Goal: Use online tool/utility: Use online tool/utility

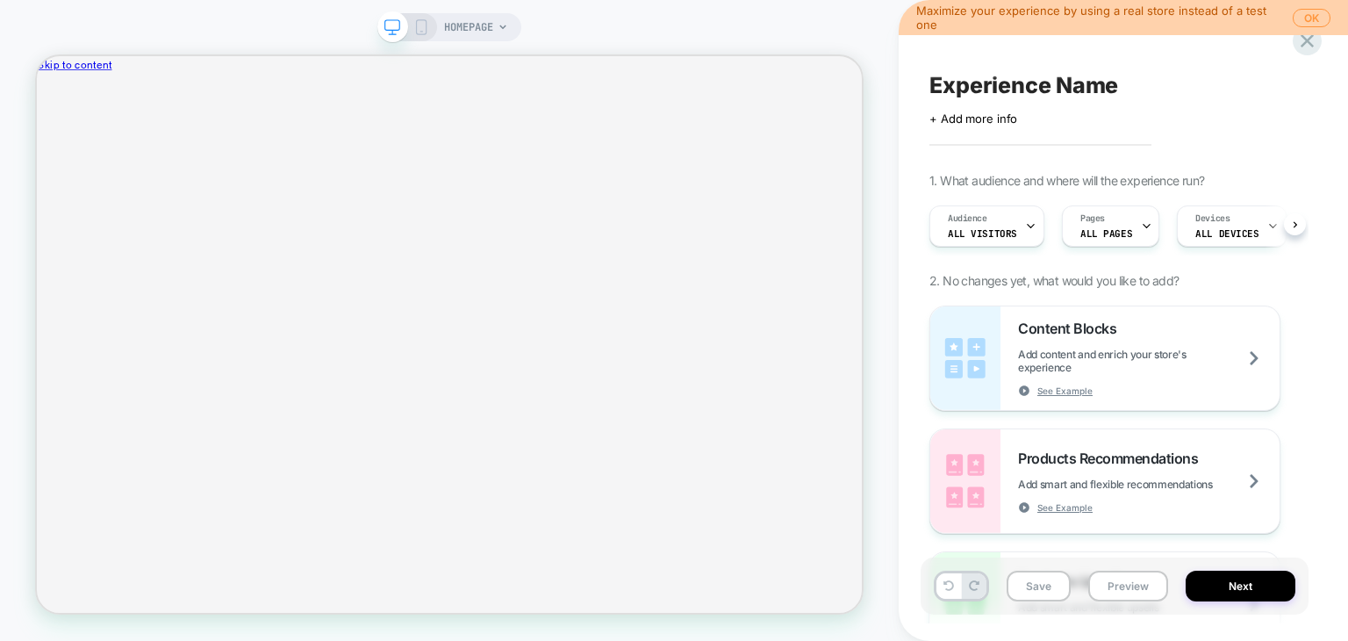
scroll to position [0, 1]
click at [477, 30] on span "HOMEPAGE" at bounding box center [468, 27] width 49 height 28
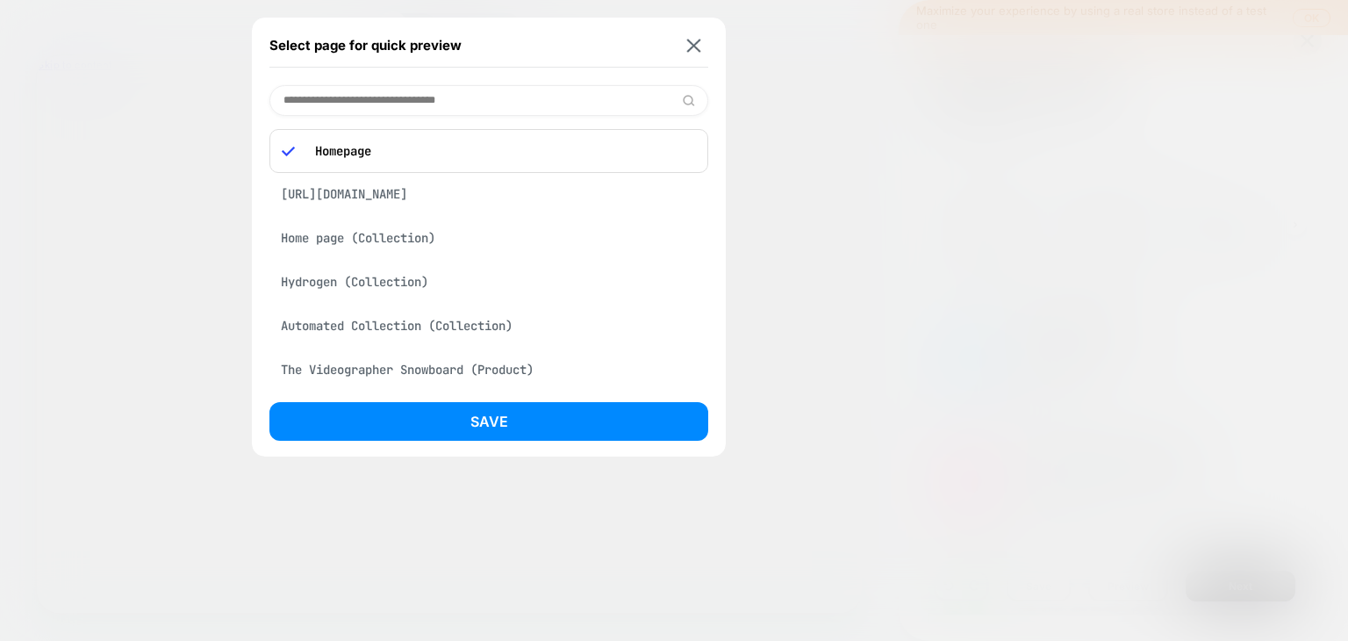
click at [706, 39] on div "Select page for quick preview" at bounding box center [488, 46] width 439 height 44
click at [398, 97] on input at bounding box center [488, 100] width 439 height 31
paste input "**********"
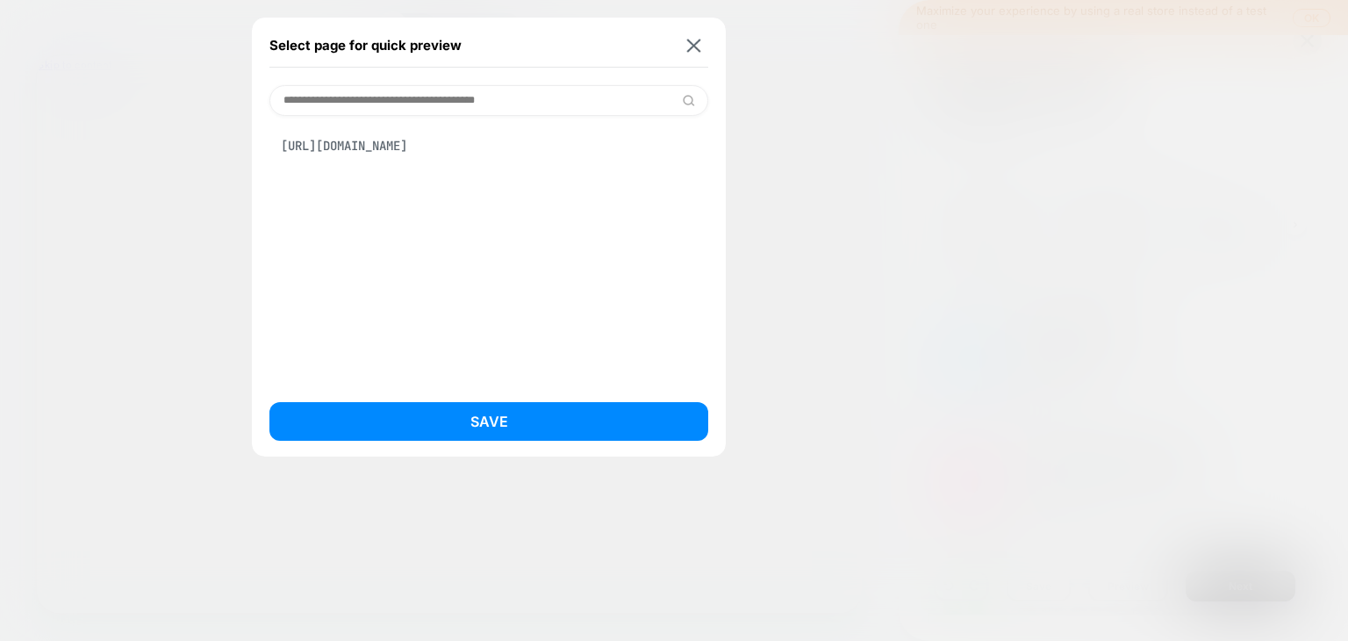
type input "**********"
click at [382, 145] on div "[URL][DOMAIN_NAME]" at bounding box center [488, 145] width 439 height 33
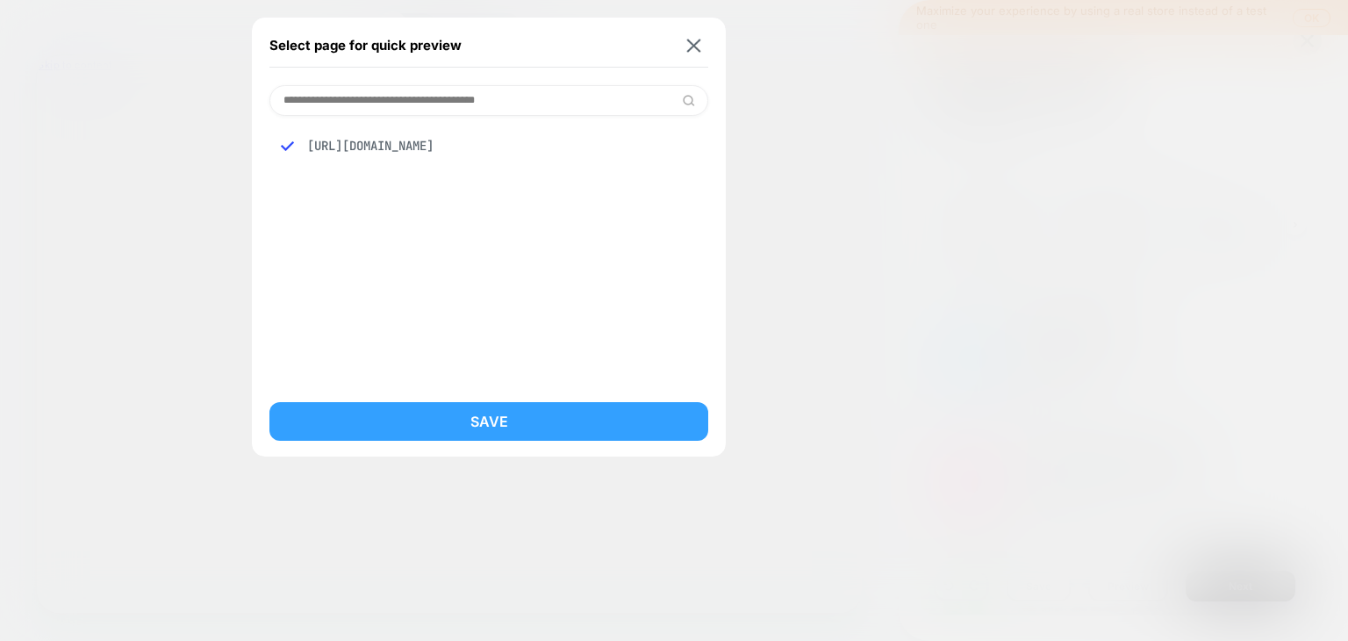
click at [514, 413] on button "Save" at bounding box center [488, 421] width 439 height 39
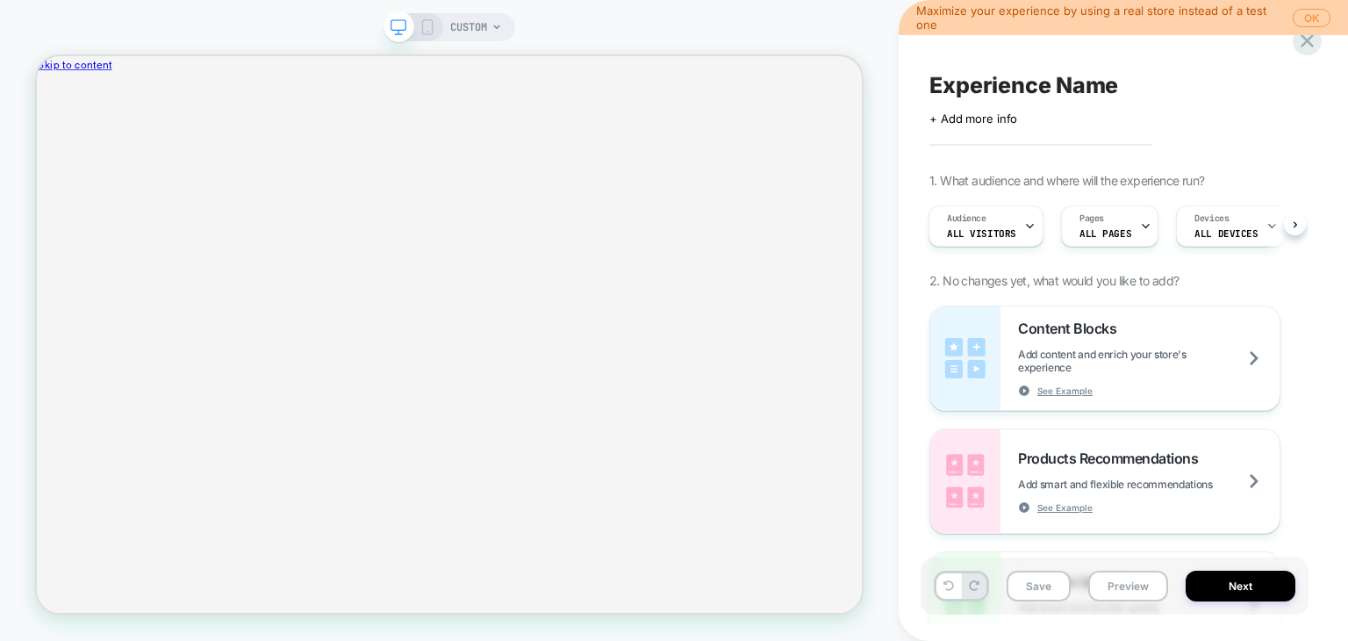
scroll to position [0, 2]
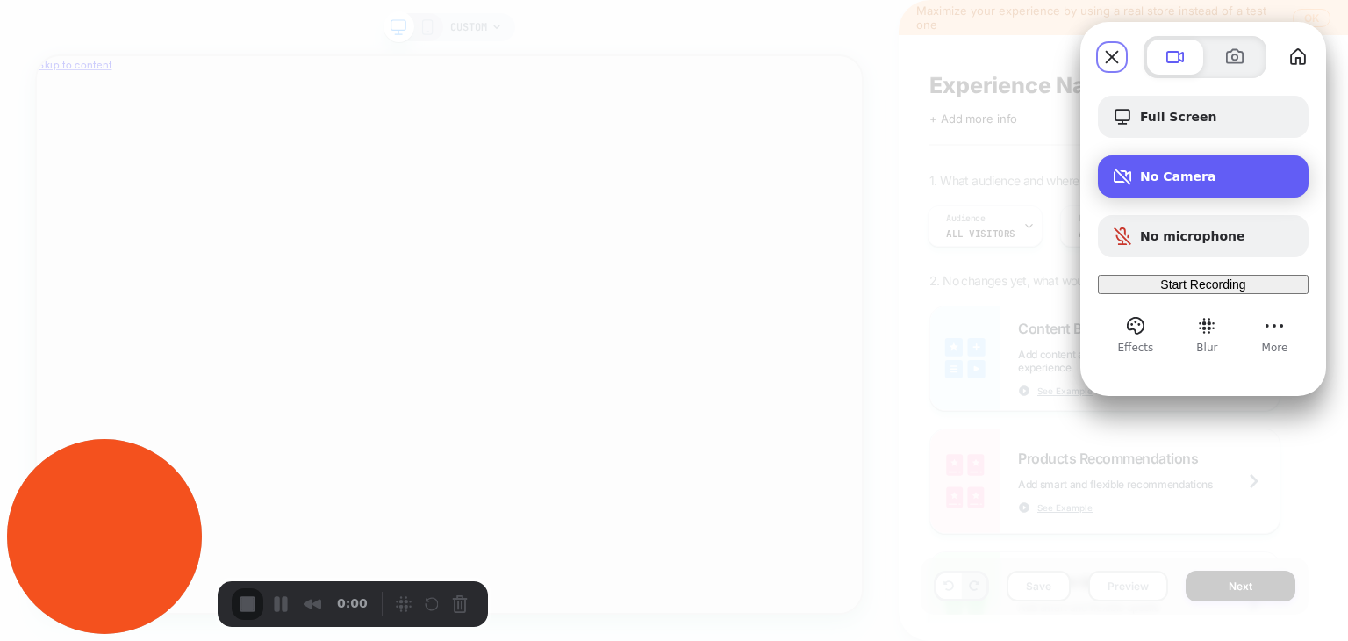
click at [1183, 179] on span "No Camera" at bounding box center [1217, 176] width 154 height 14
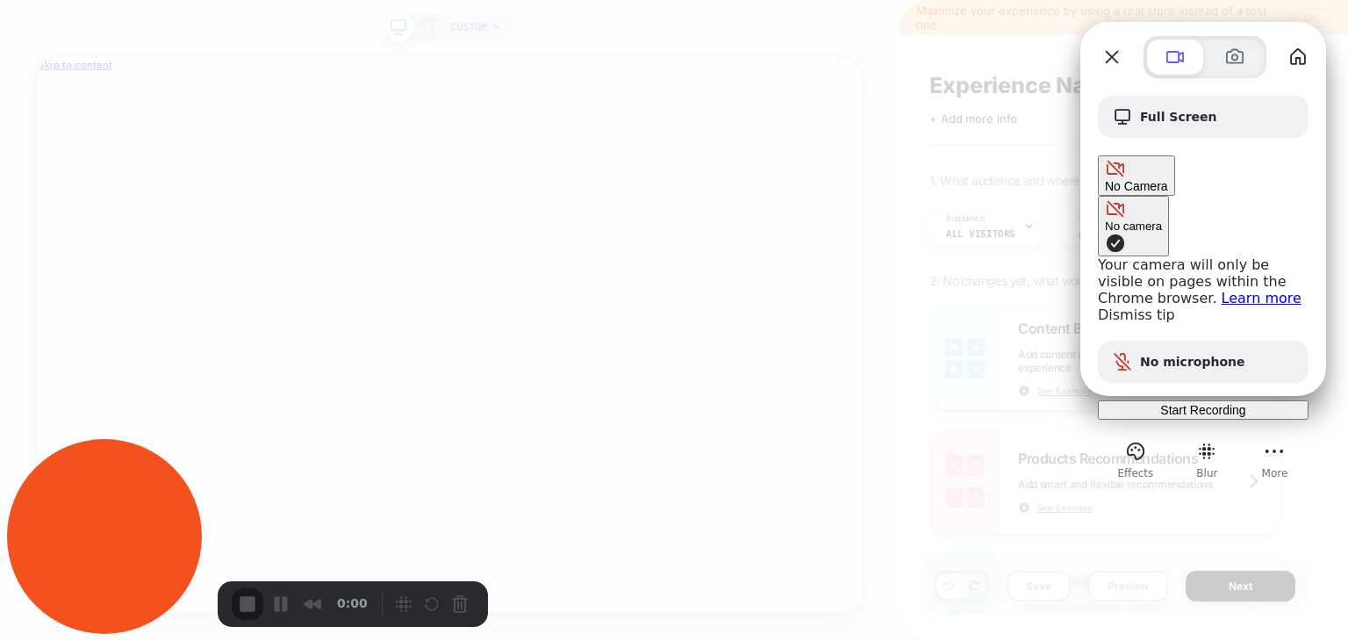
click at [1098, 306] on link "Dismiss tip" at bounding box center [1136, 314] width 77 height 17
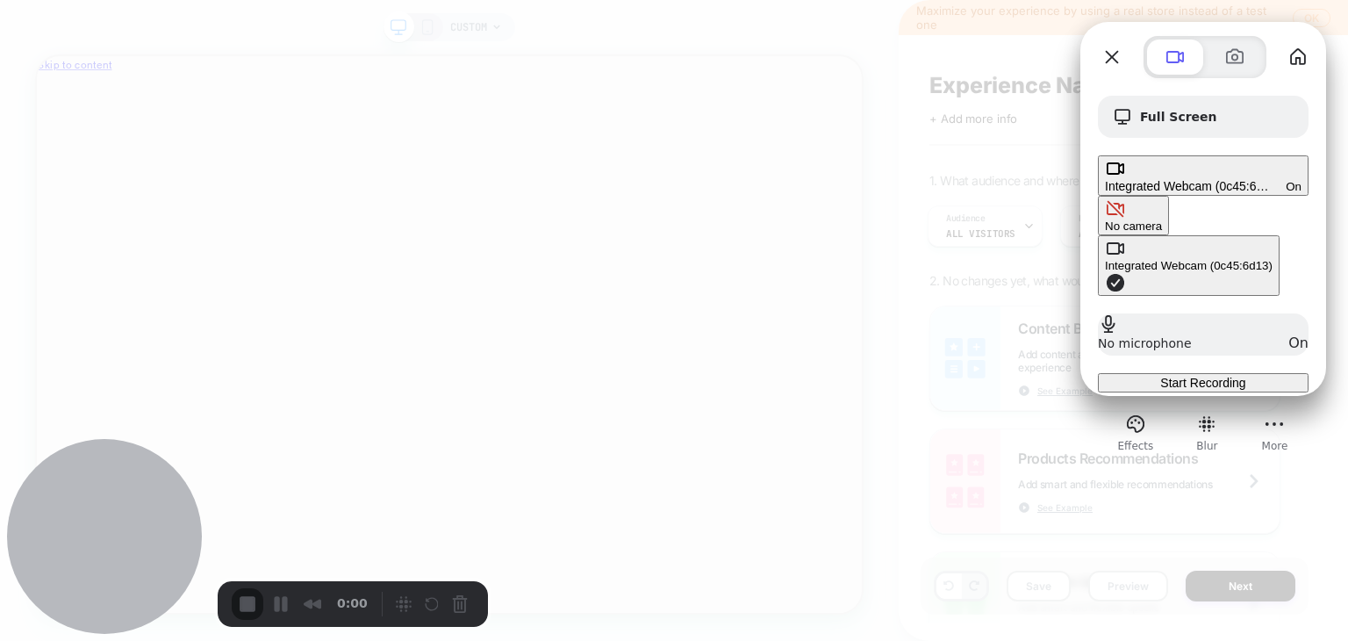
click at [1105, 272] on span "Camera options" at bounding box center [1115, 282] width 21 height 21
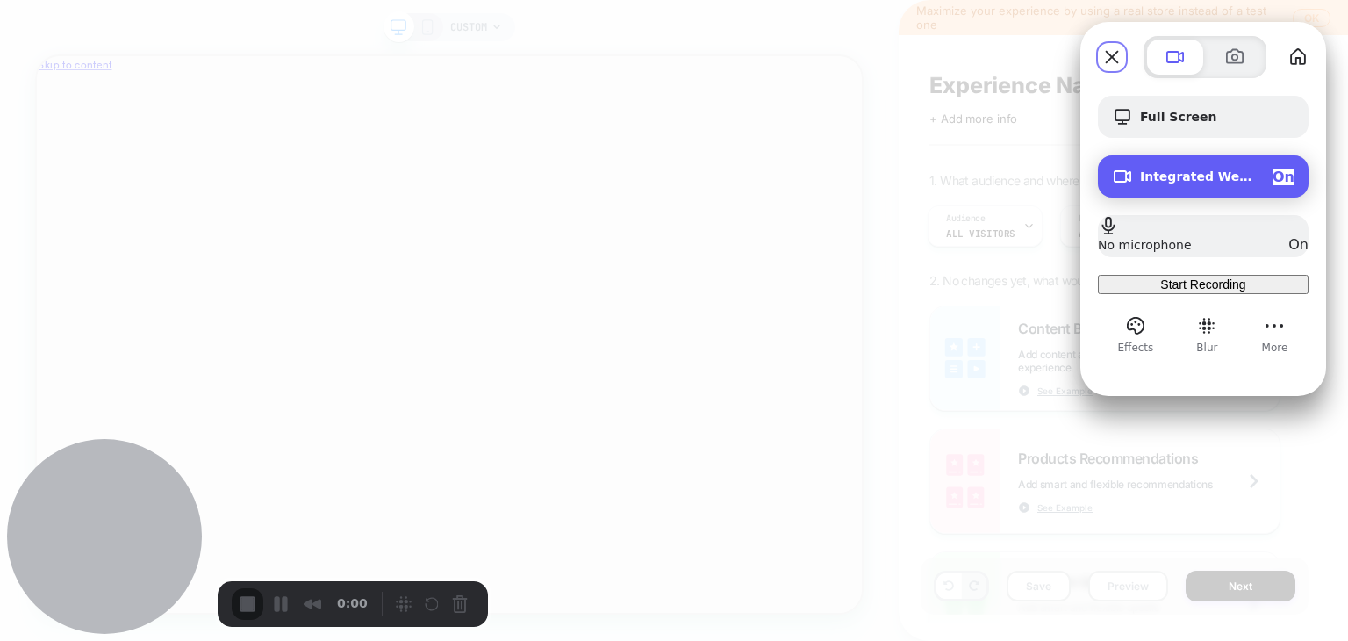
click at [1274, 180] on span "On" at bounding box center [1283, 176] width 22 height 17
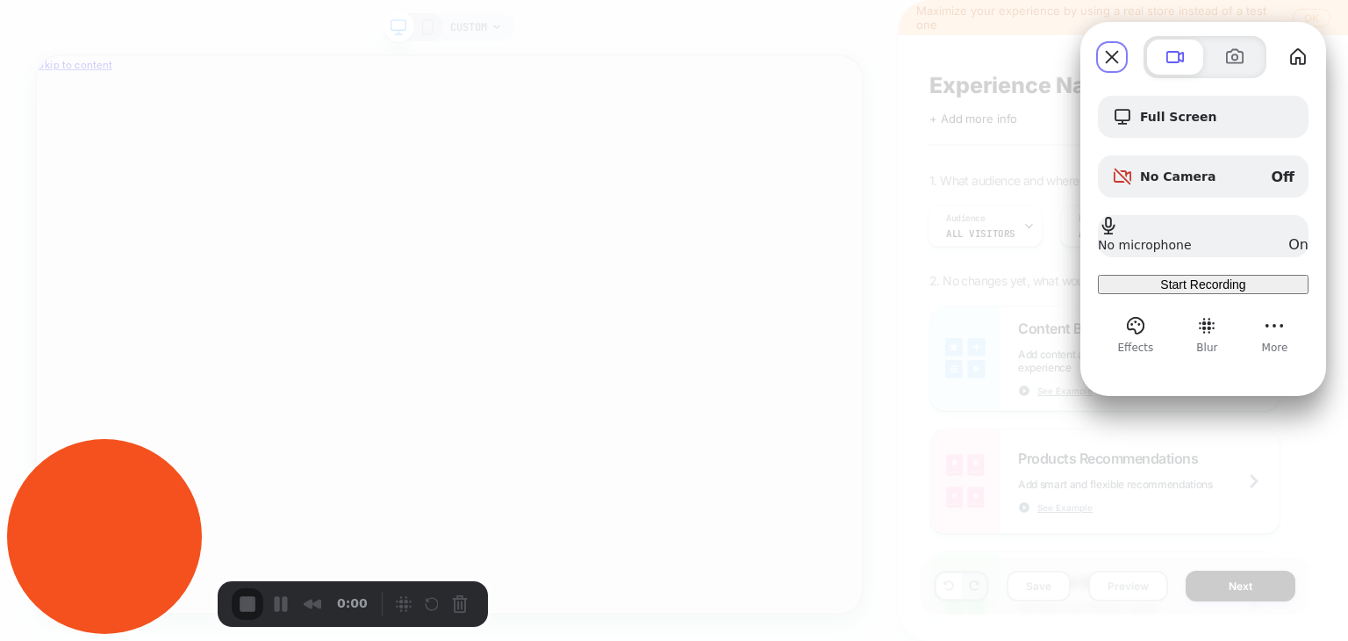
click at [1200, 291] on span "Start Recording" at bounding box center [1202, 284] width 85 height 14
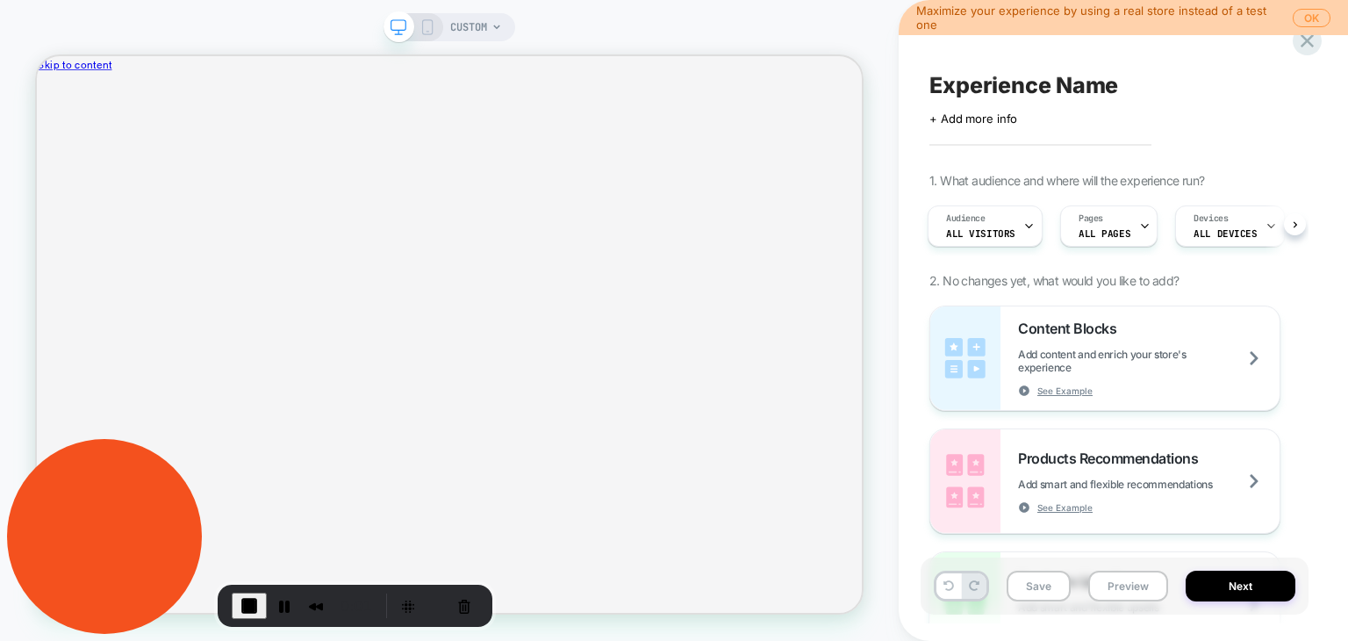
click at [979, 77] on span "Experience Name" at bounding box center [1023, 85] width 189 height 26
type textarea "*"
click at [982, 100] on div "Click to edit experience details + Add more info" at bounding box center [1114, 111] width 370 height 27
click at [1179, 91] on textarea "**********" at bounding box center [1085, 85] width 313 height 26
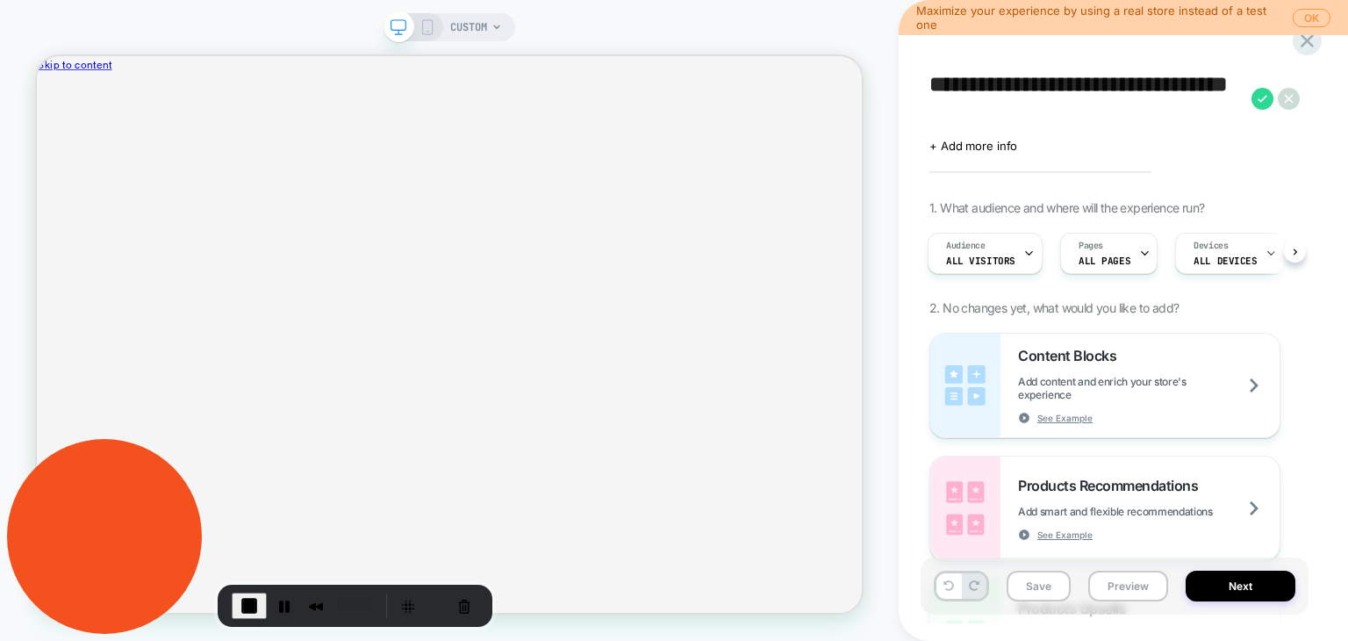
type textarea "**********"
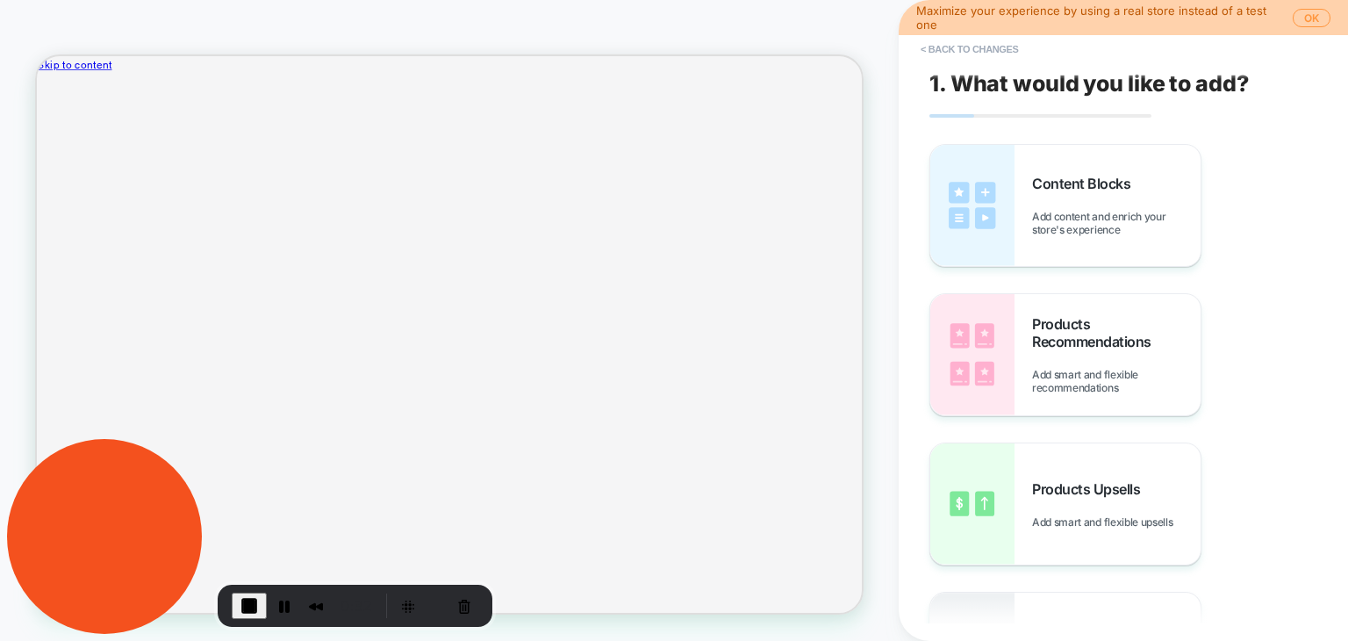
click at [1308, 18] on button "OK" at bounding box center [1312, 18] width 38 height 18
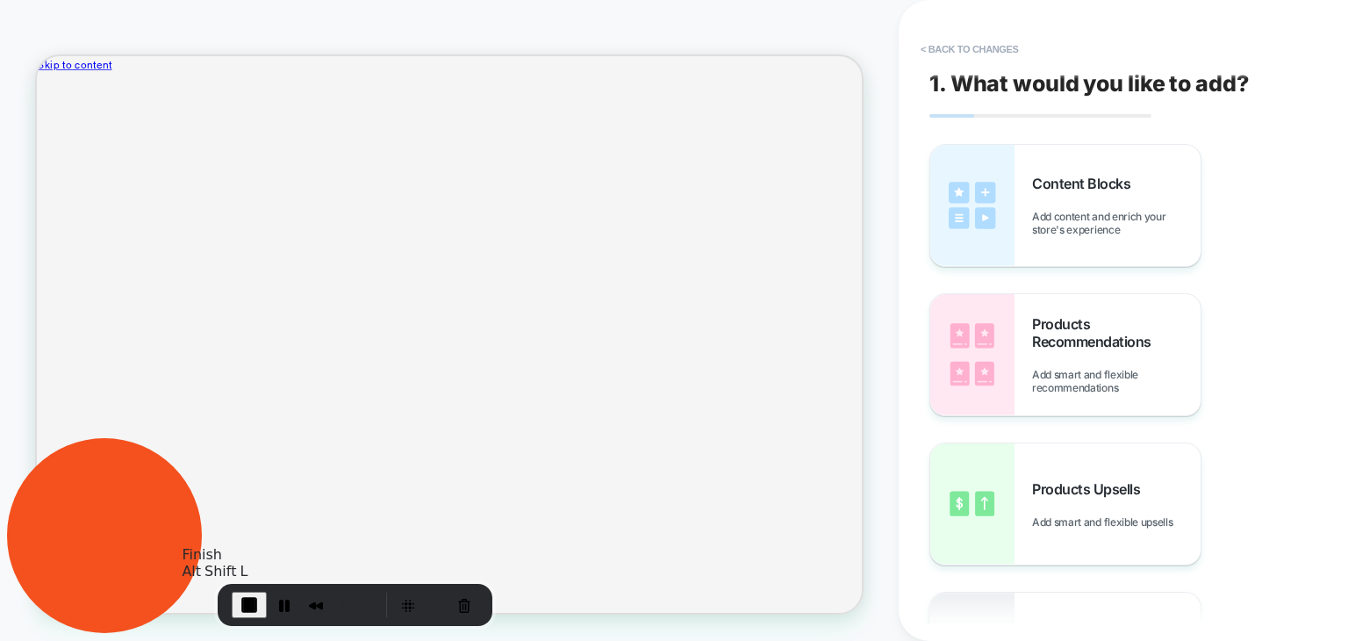
click at [247, 606] on span "End Recording" at bounding box center [249, 604] width 21 height 21
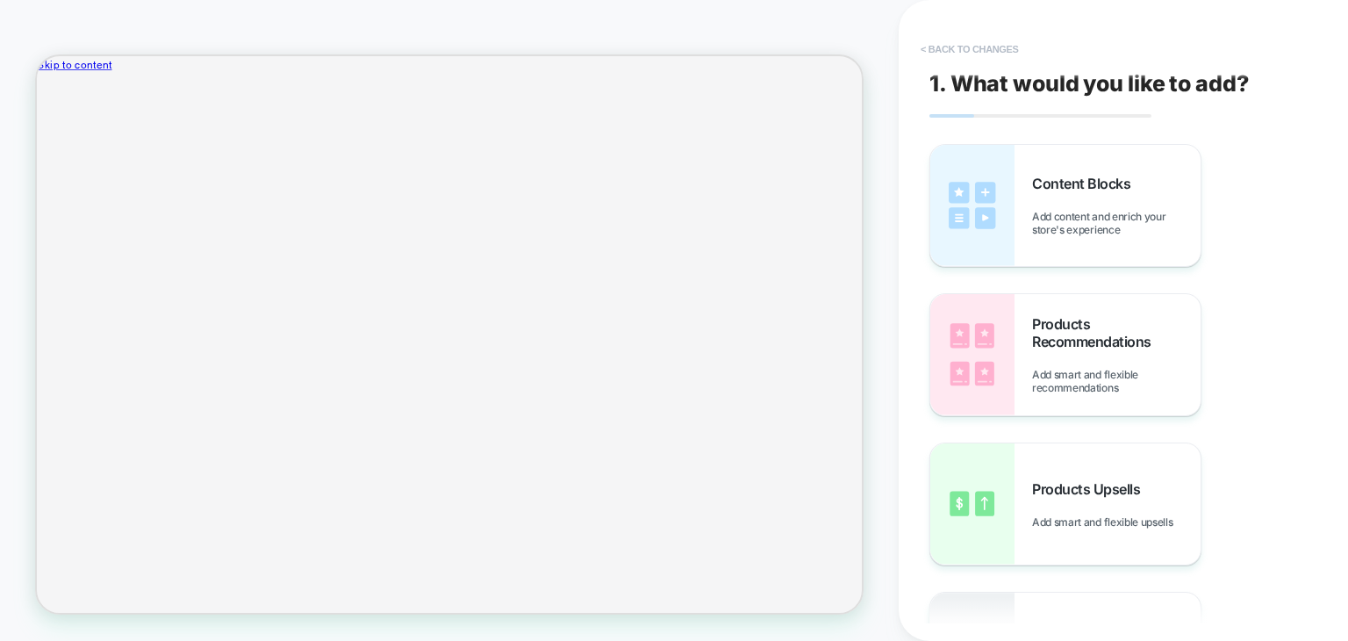
click at [993, 46] on button "< Back to changes" at bounding box center [970, 49] width 116 height 28
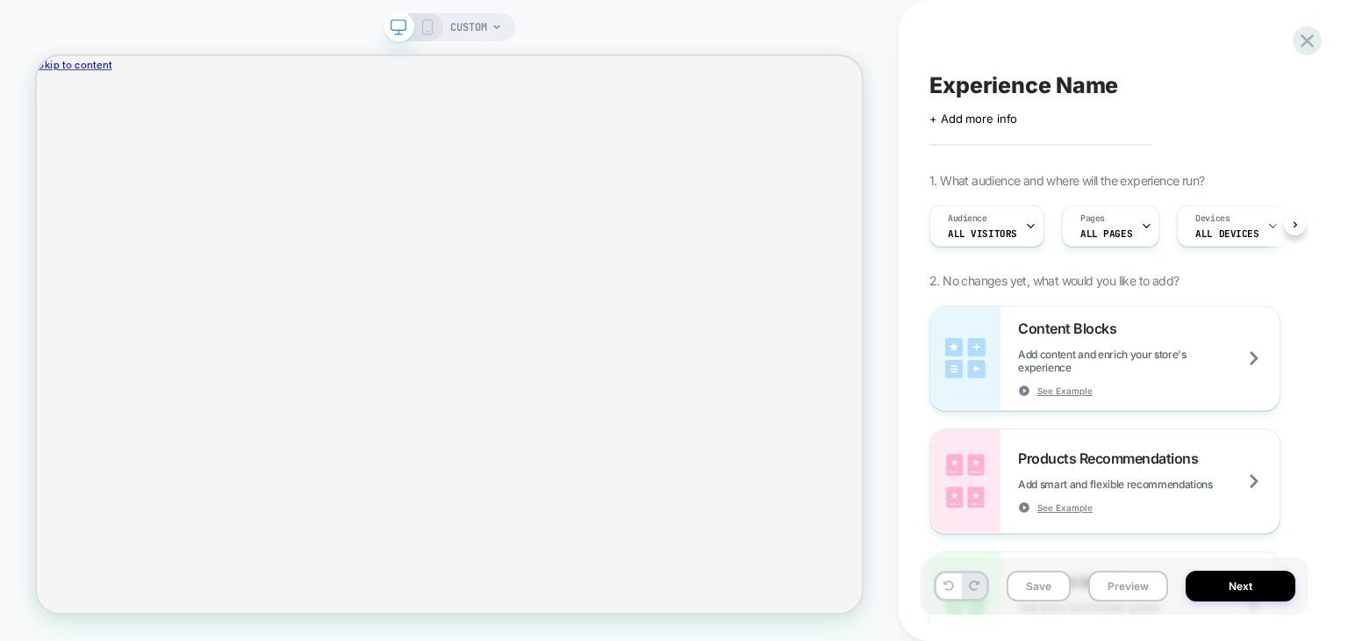
scroll to position [0, 0]
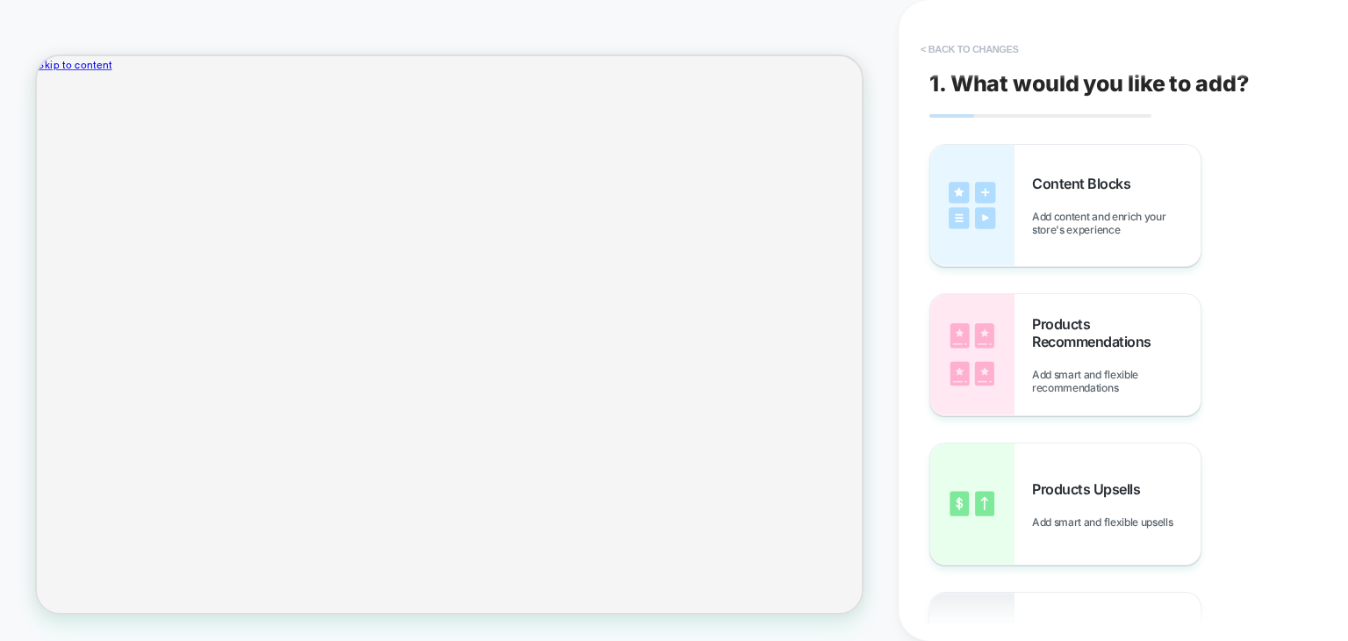
click at [950, 45] on button "< Back to changes" at bounding box center [970, 49] width 116 height 28
click at [885, 47] on div "CUSTOM" at bounding box center [449, 321] width 899 height 606
click at [931, 35] on button "< Back to changes" at bounding box center [970, 49] width 116 height 28
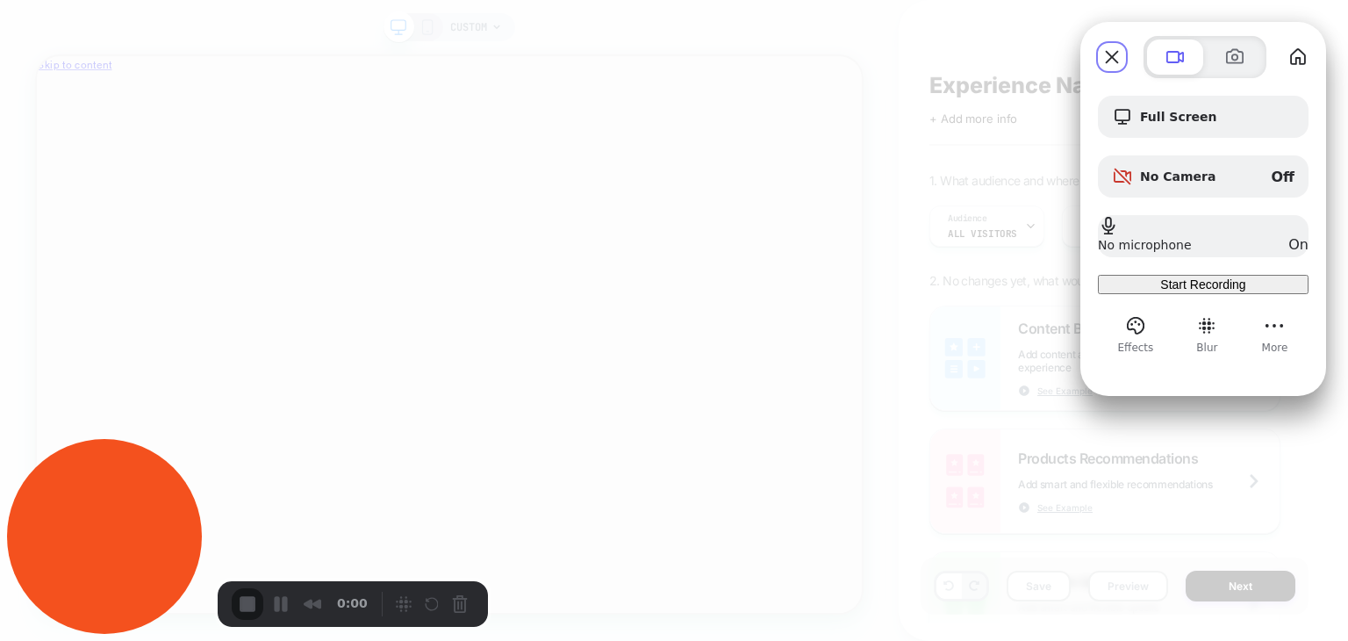
click at [1216, 291] on div "Start Recording" at bounding box center [1203, 284] width 197 height 14
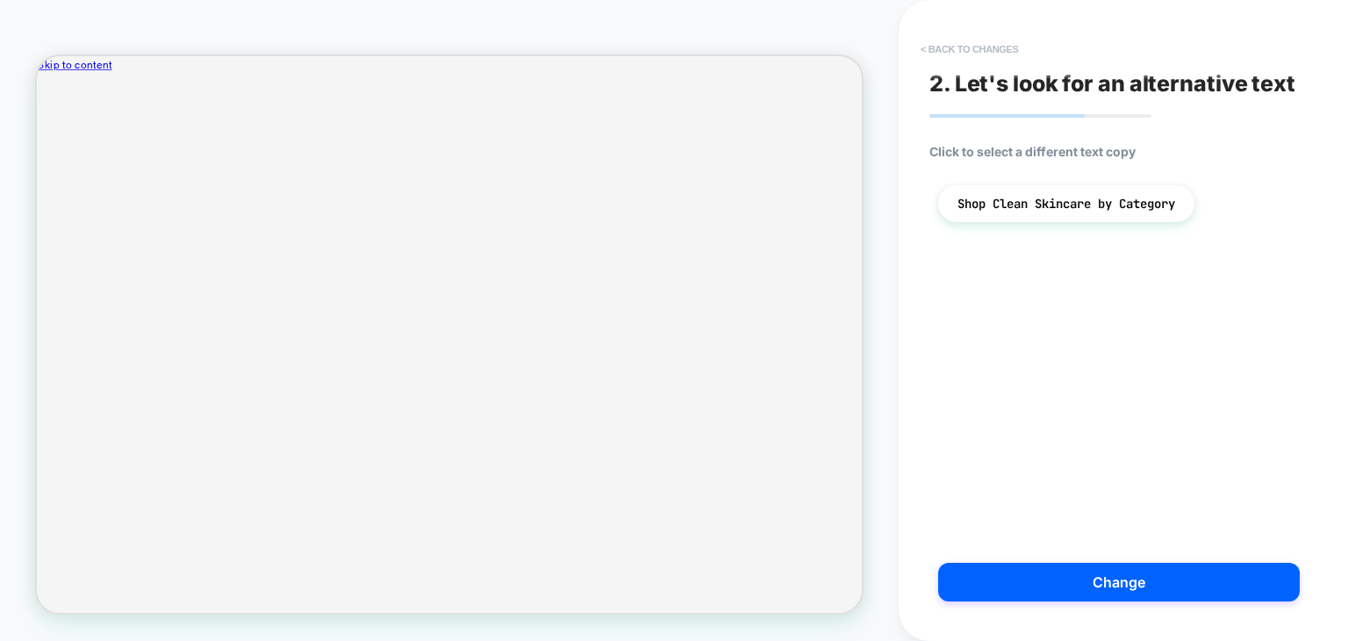
click at [969, 45] on button "< Back to changes" at bounding box center [970, 49] width 116 height 28
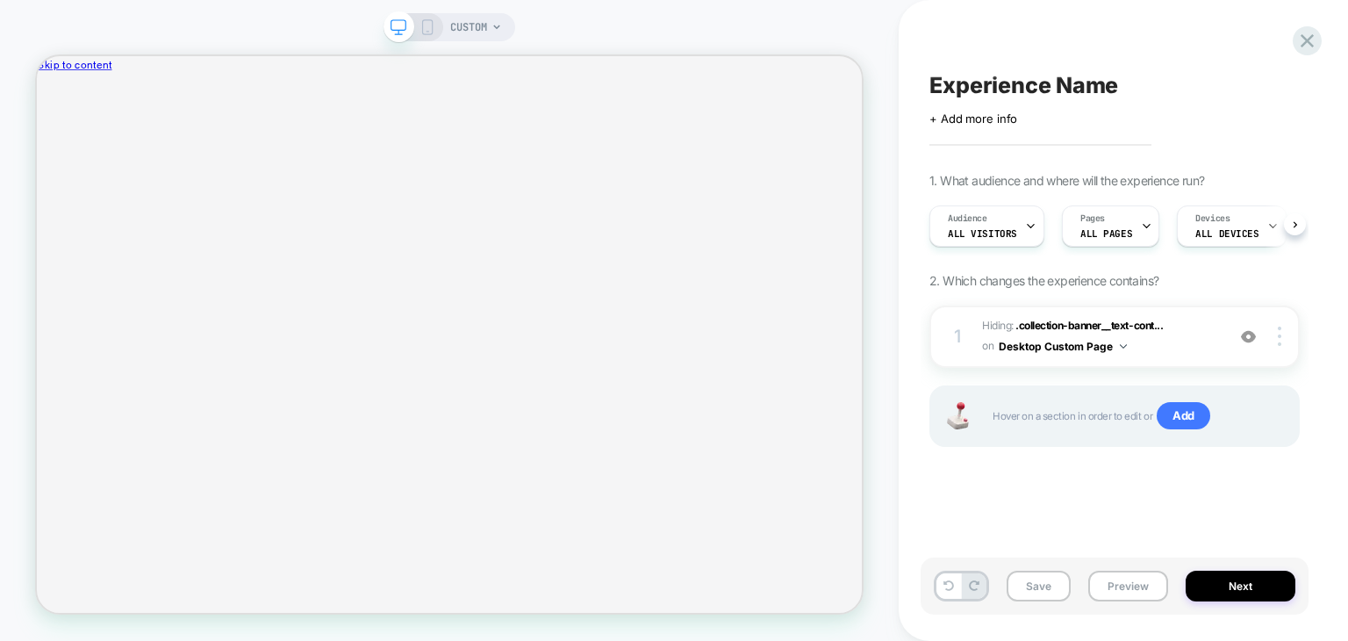
click at [455, 29] on span "CUSTOM" at bounding box center [468, 27] width 37 height 28
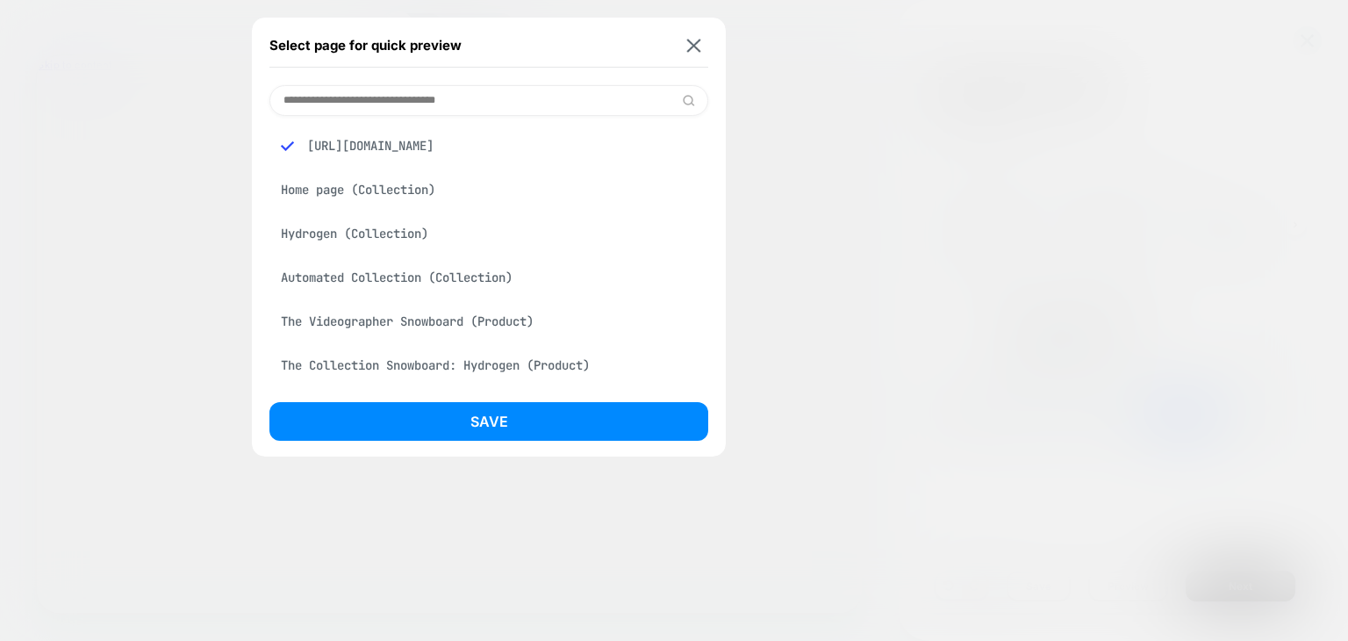
click at [460, 151] on div "[URL][DOMAIN_NAME]" at bounding box center [488, 145] width 439 height 33
click at [469, 103] on input at bounding box center [488, 100] width 439 height 31
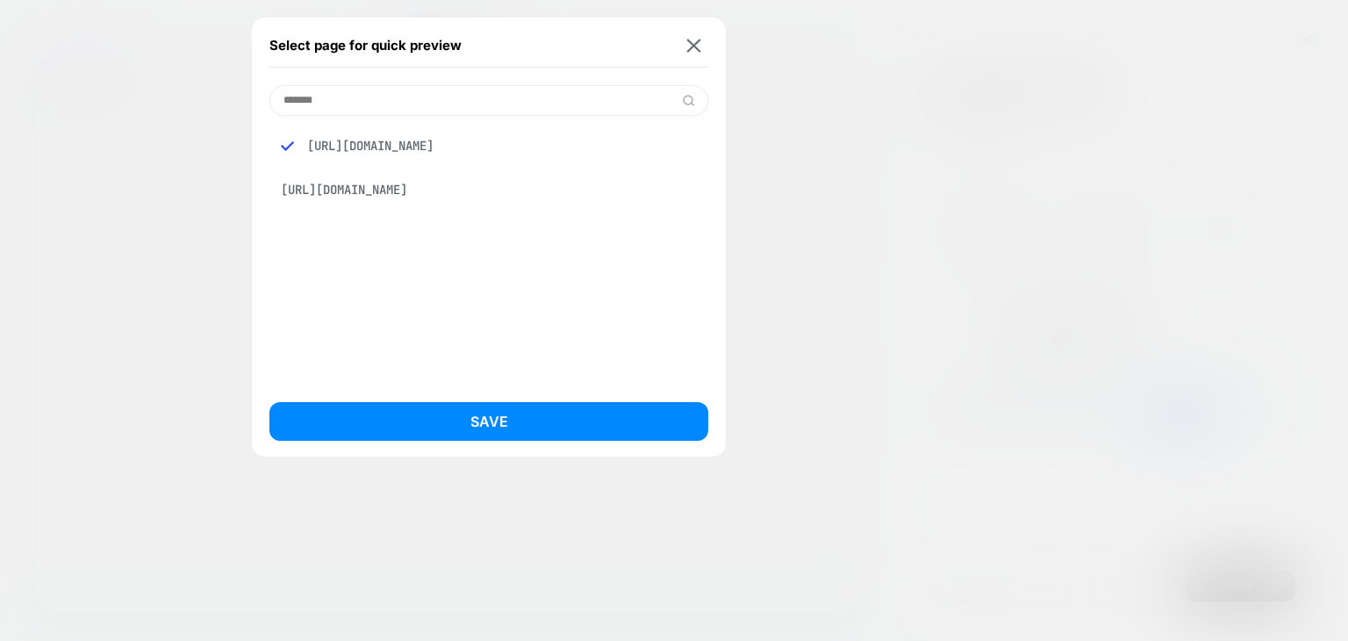
type input "*******"
click at [408, 191] on div "[URL][DOMAIN_NAME]" at bounding box center [488, 189] width 439 height 33
click at [476, 426] on button "Save" at bounding box center [488, 421] width 439 height 39
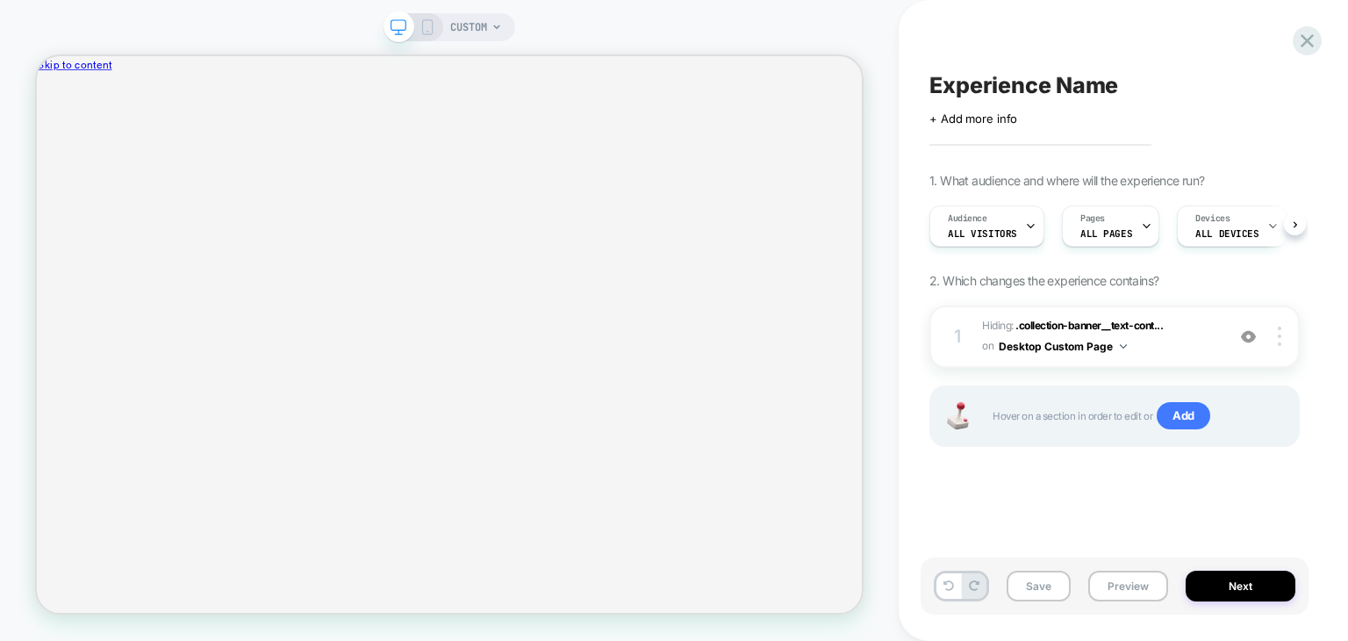
scroll to position [0, 1]
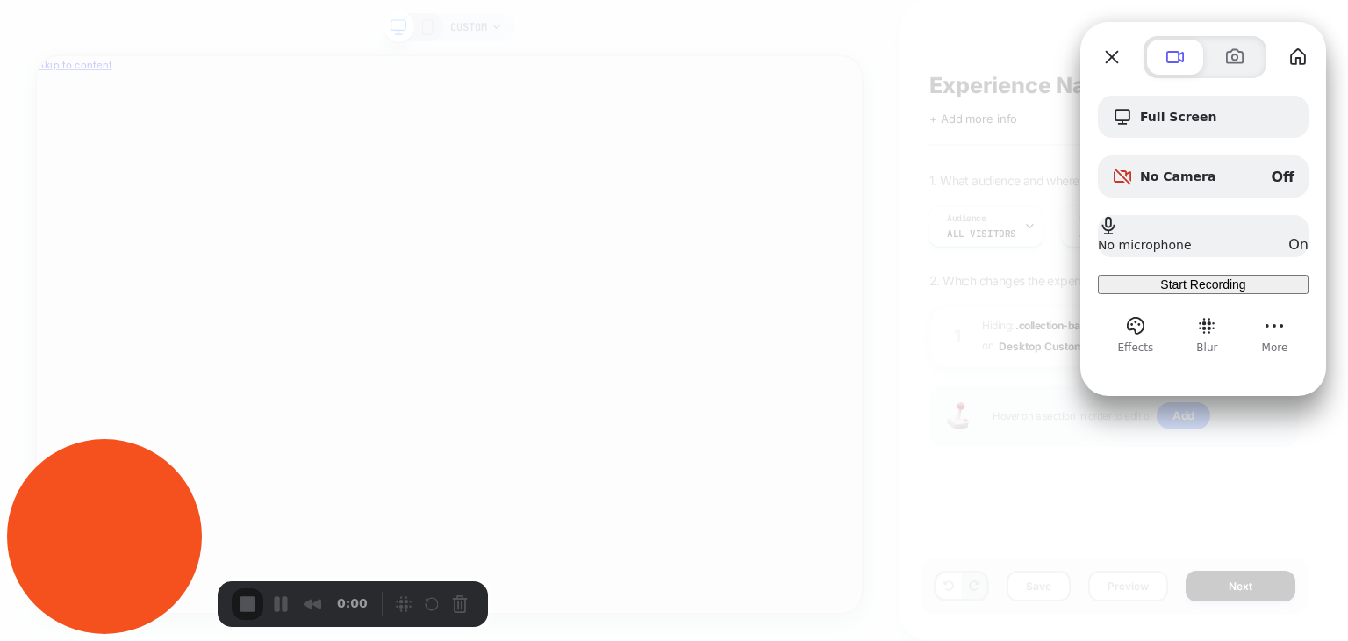
click at [1172, 291] on span "Start Recording" at bounding box center [1202, 284] width 85 height 14
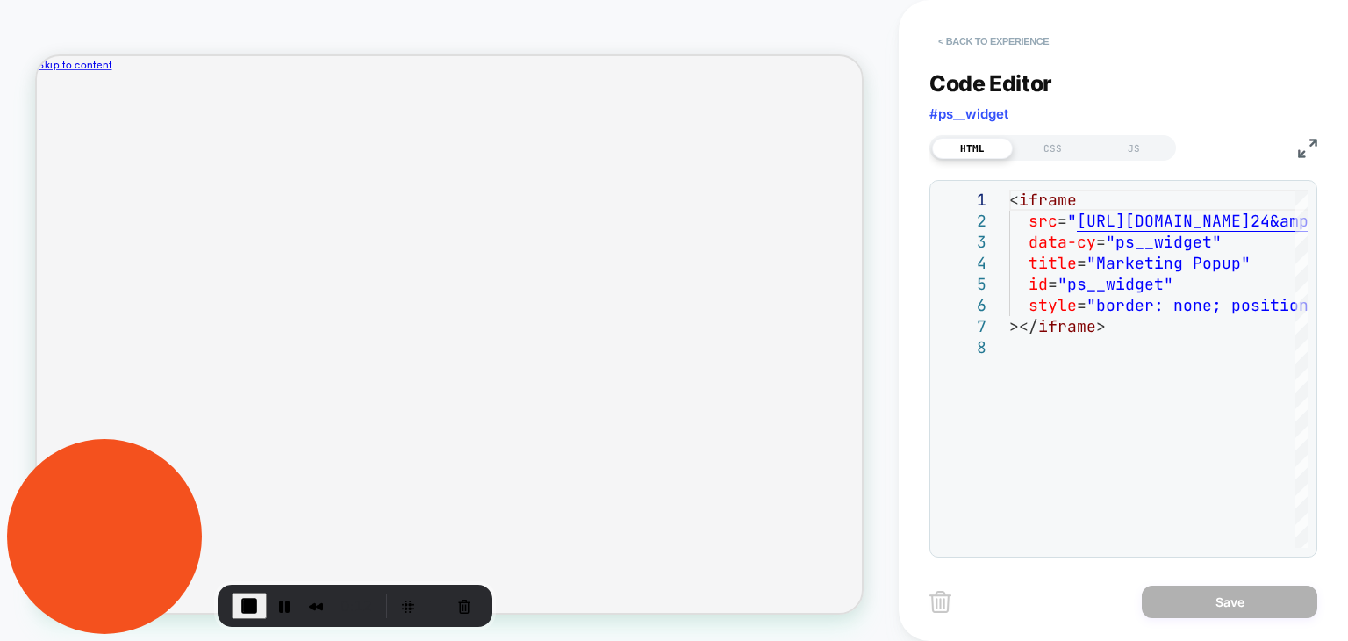
click at [1007, 48] on button "< Back to experience" at bounding box center [993, 41] width 128 height 28
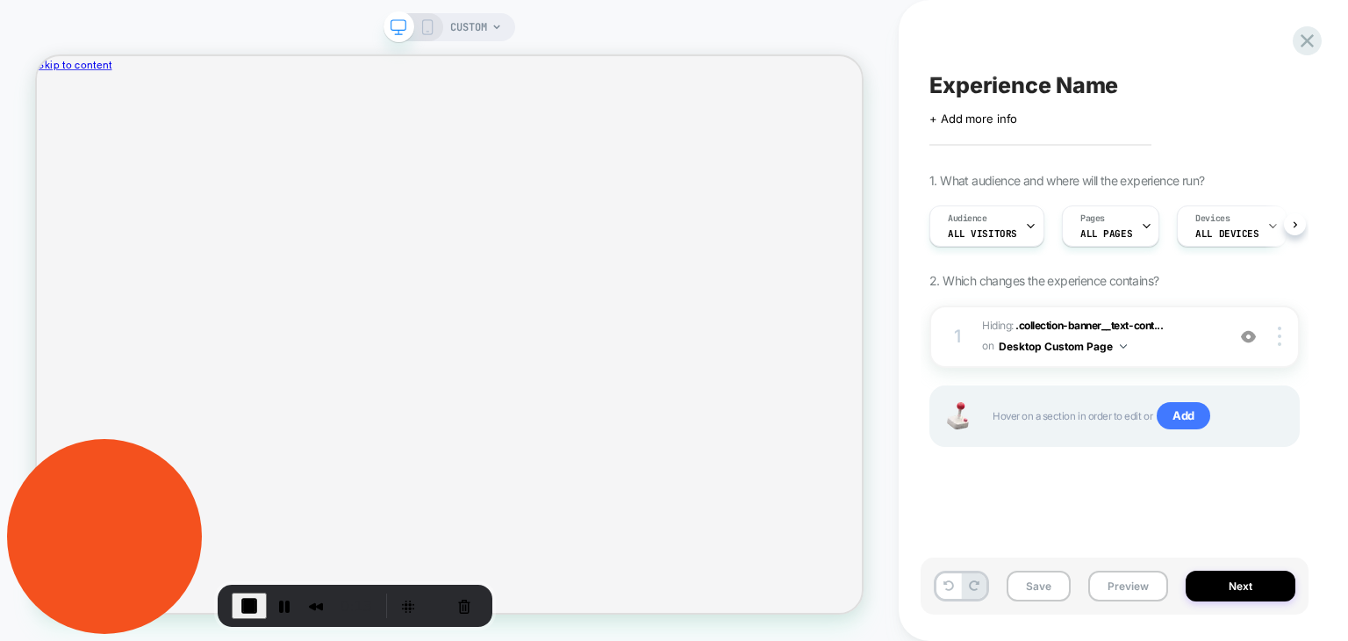
scroll to position [0, 0]
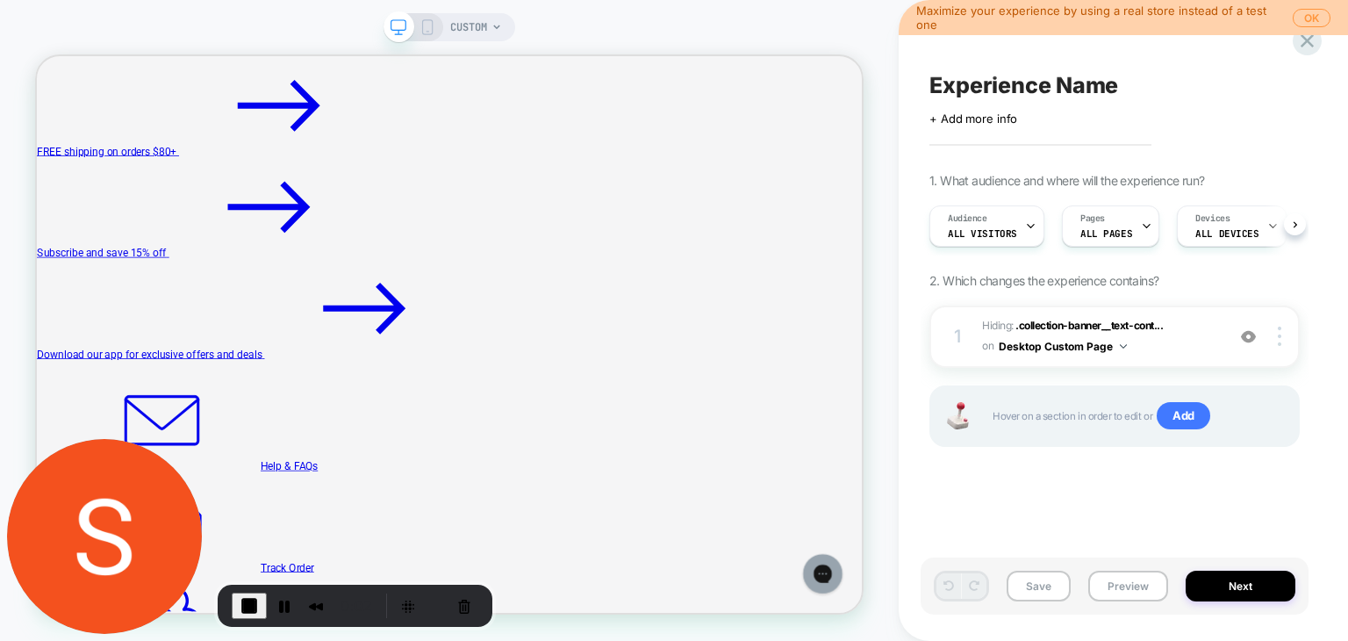
click at [993, 90] on span "Experience Name" at bounding box center [1023, 85] width 189 height 26
type textarea "*"
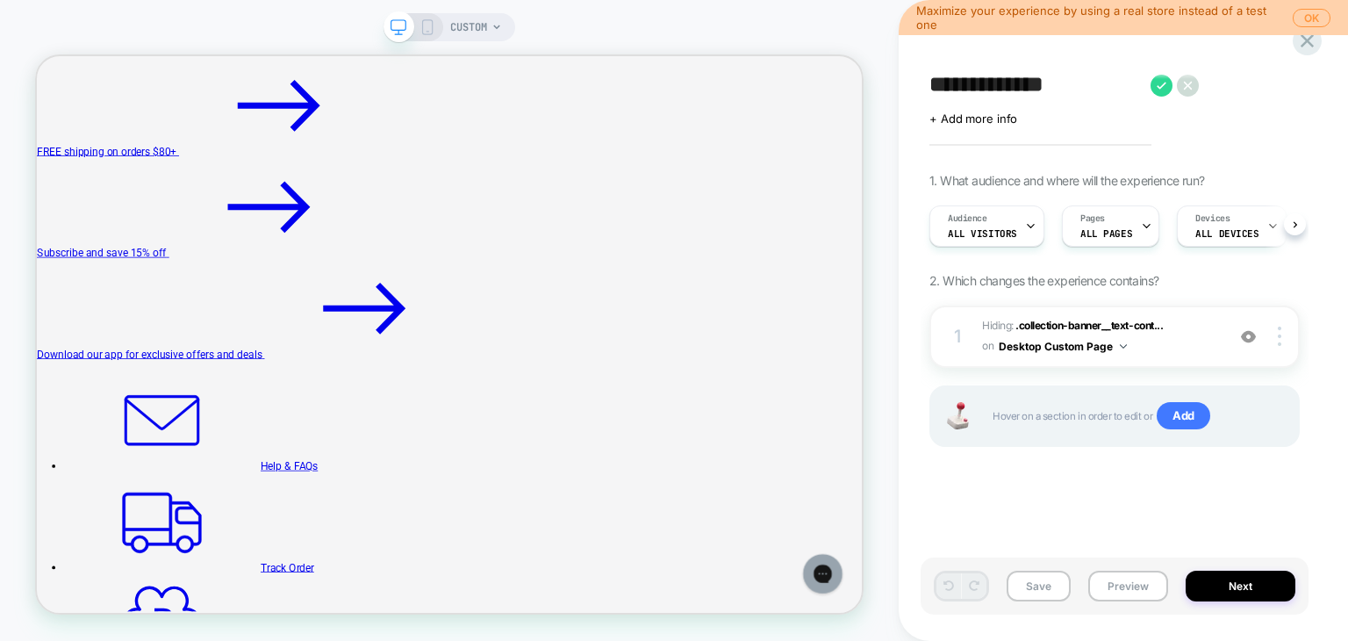
click at [1303, 18] on button "OK" at bounding box center [1312, 18] width 38 height 18
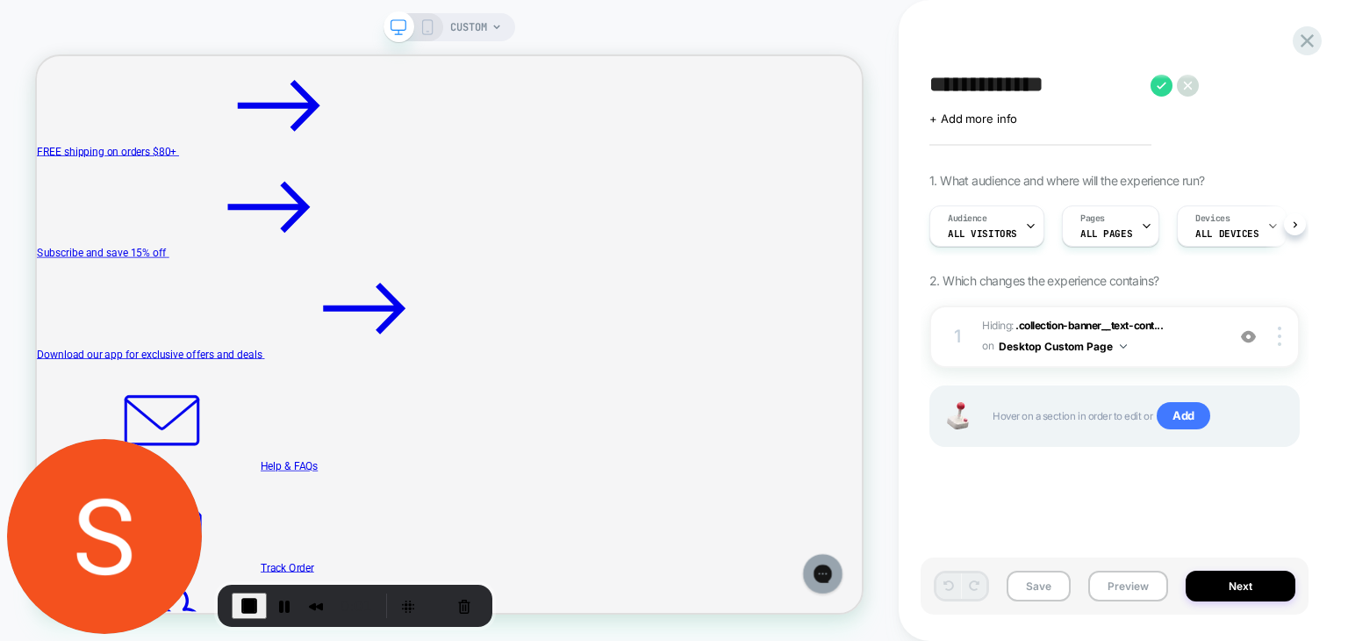
click at [985, 80] on textarea "**********" at bounding box center [1035, 85] width 212 height 26
click at [1110, 84] on textarea "**********" at bounding box center [1035, 85] width 212 height 26
click at [1110, 84] on div "******" at bounding box center [1114, 85] width 370 height 26
click at [1021, 90] on textarea "******" at bounding box center [989, 85] width 121 height 26
type textarea "**********"
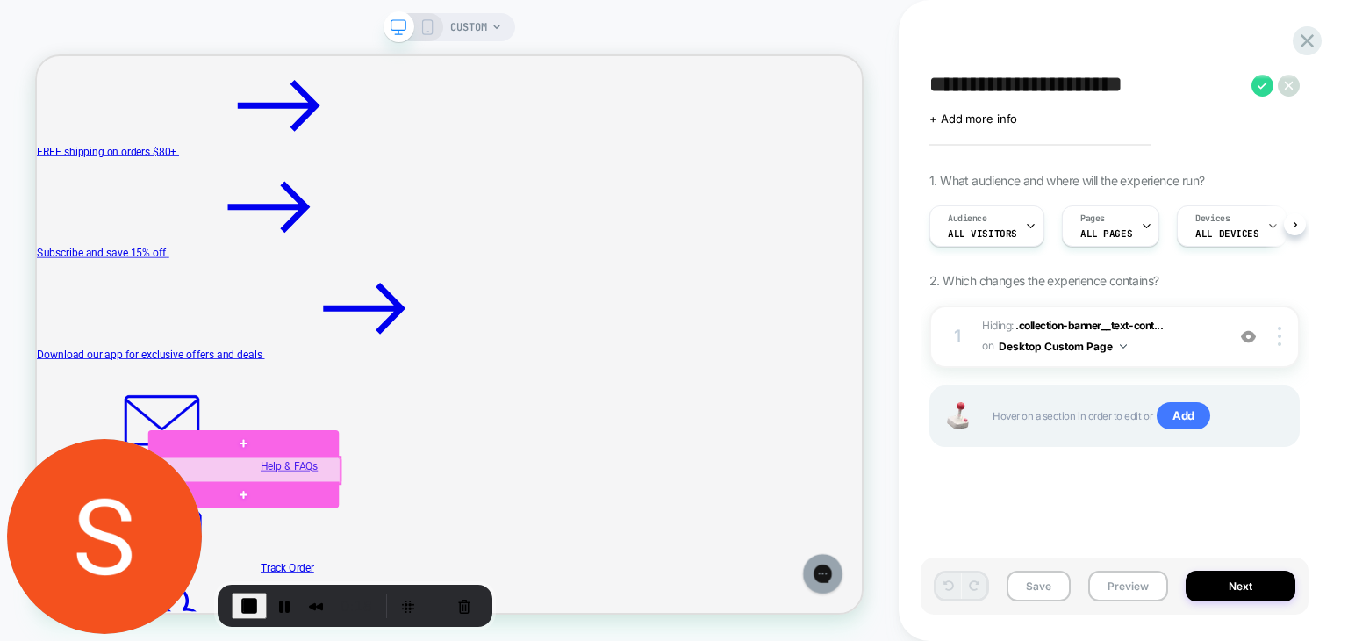
click at [426, 599] on div at bounding box center [314, 608] width 254 height 35
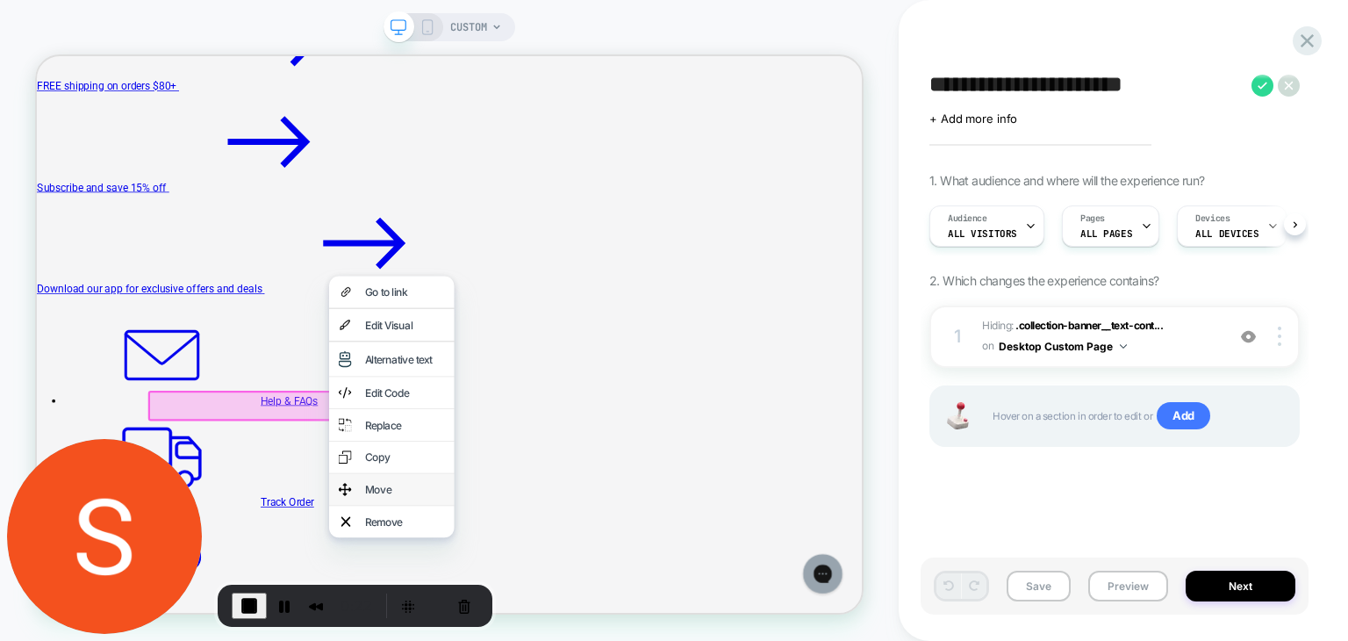
scroll to position [176, 0]
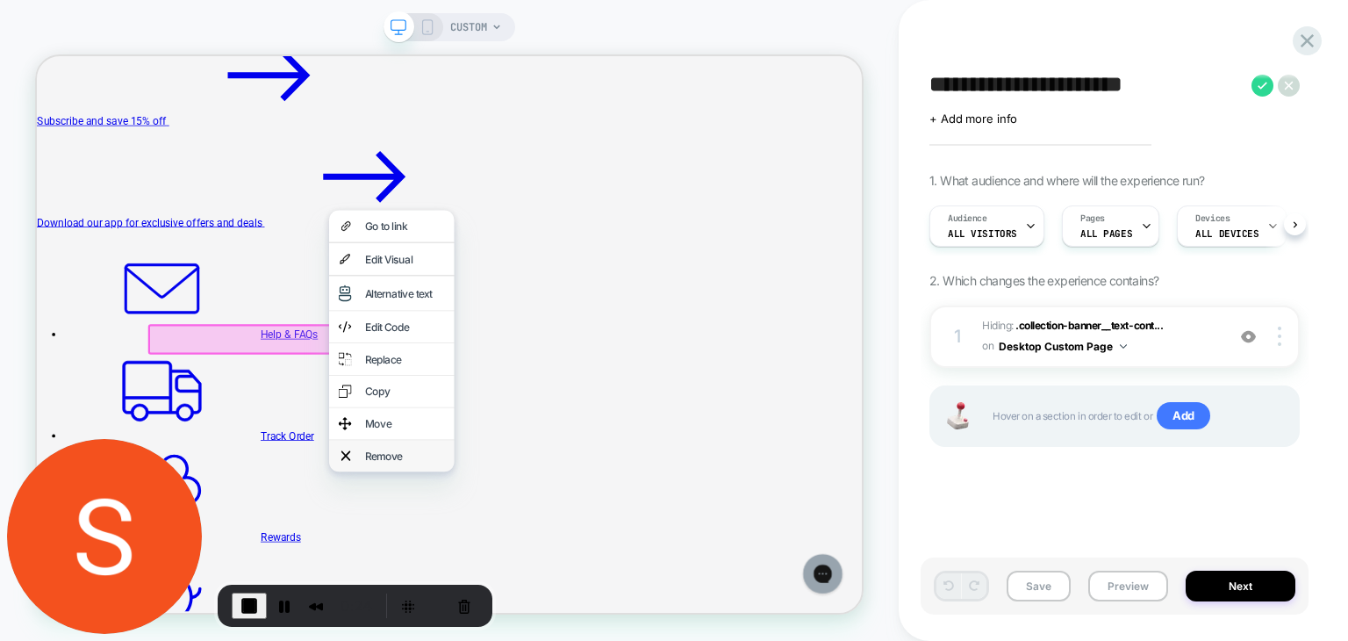
click at [488, 598] on div "Remove" at bounding box center [527, 589] width 107 height 18
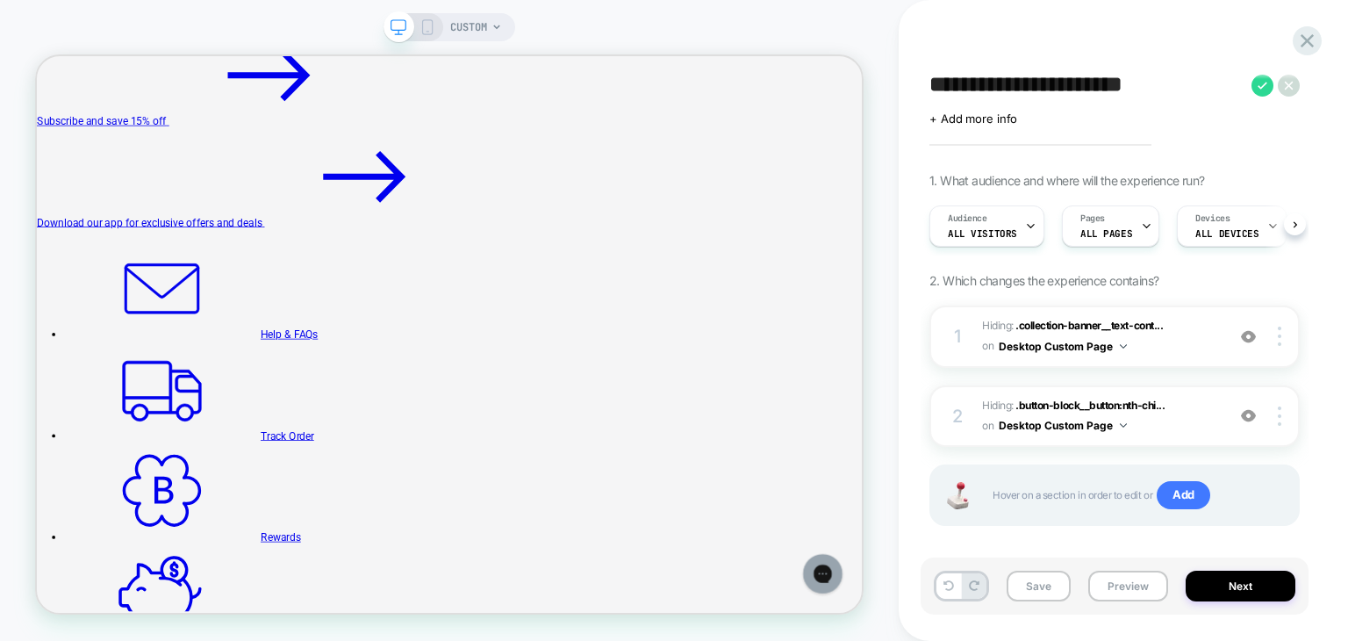
click at [453, 26] on span "CUSTOM" at bounding box center [468, 27] width 37 height 28
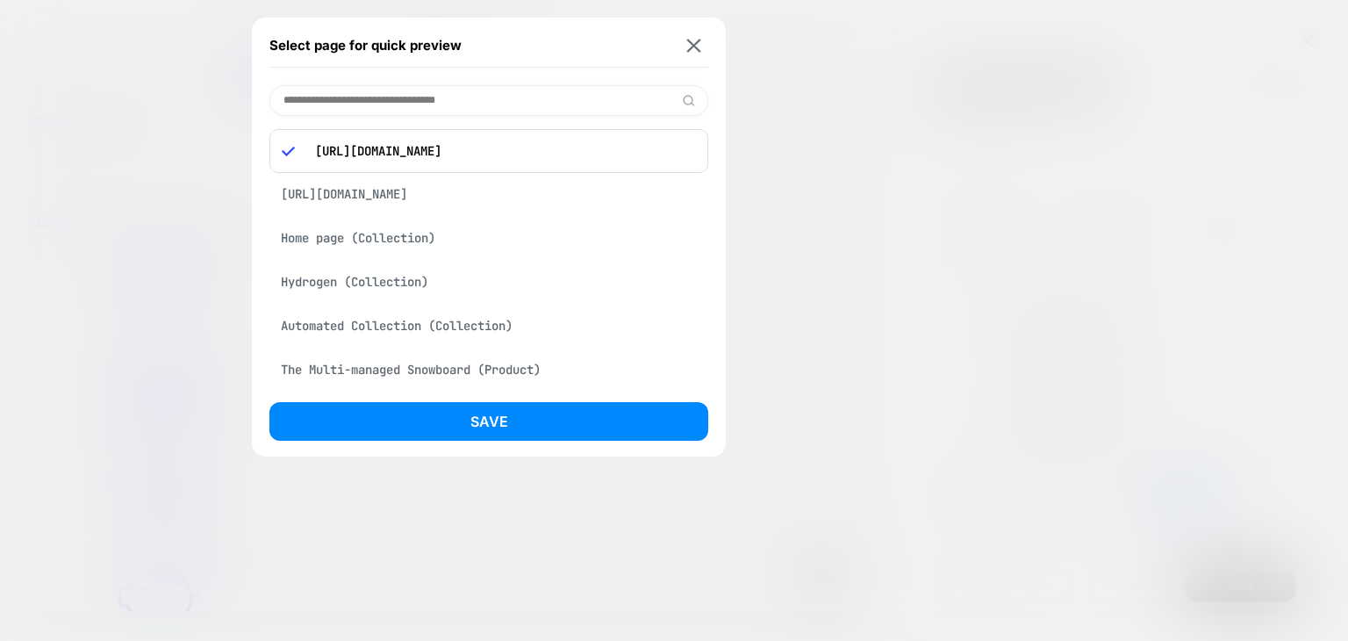
click at [367, 97] on input at bounding box center [488, 100] width 439 height 31
paste input "**********"
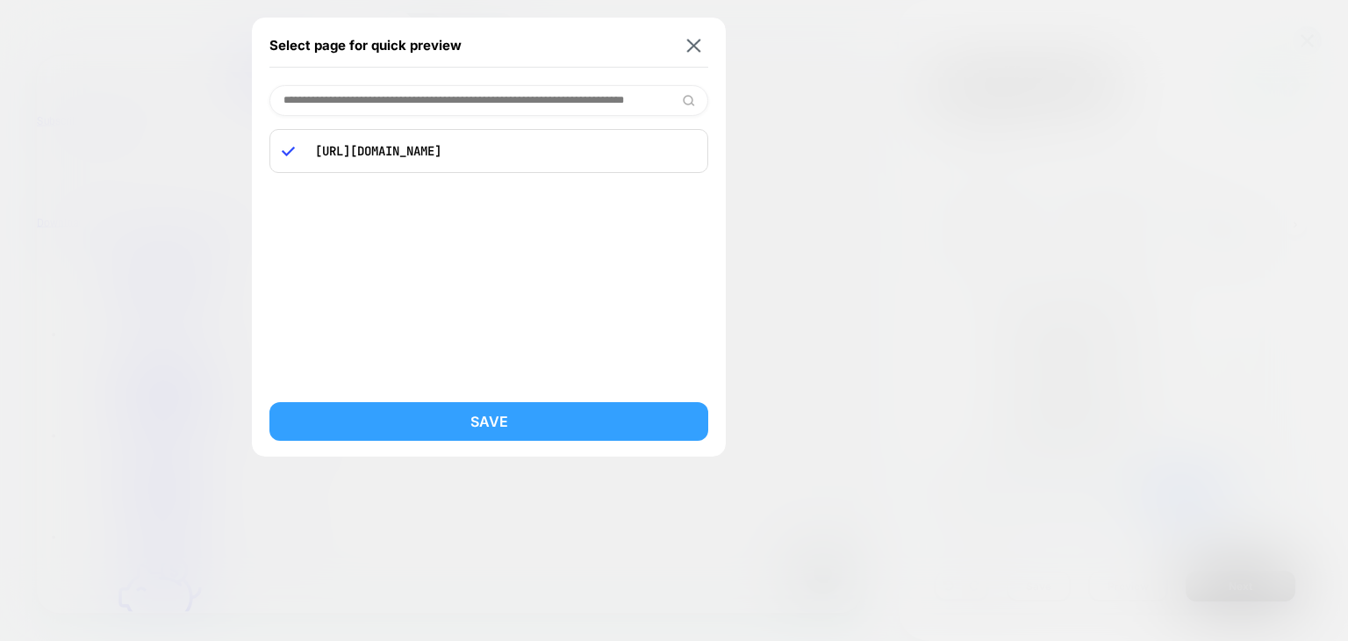
type input "**********"
click at [469, 419] on button "Save" at bounding box center [488, 421] width 439 height 39
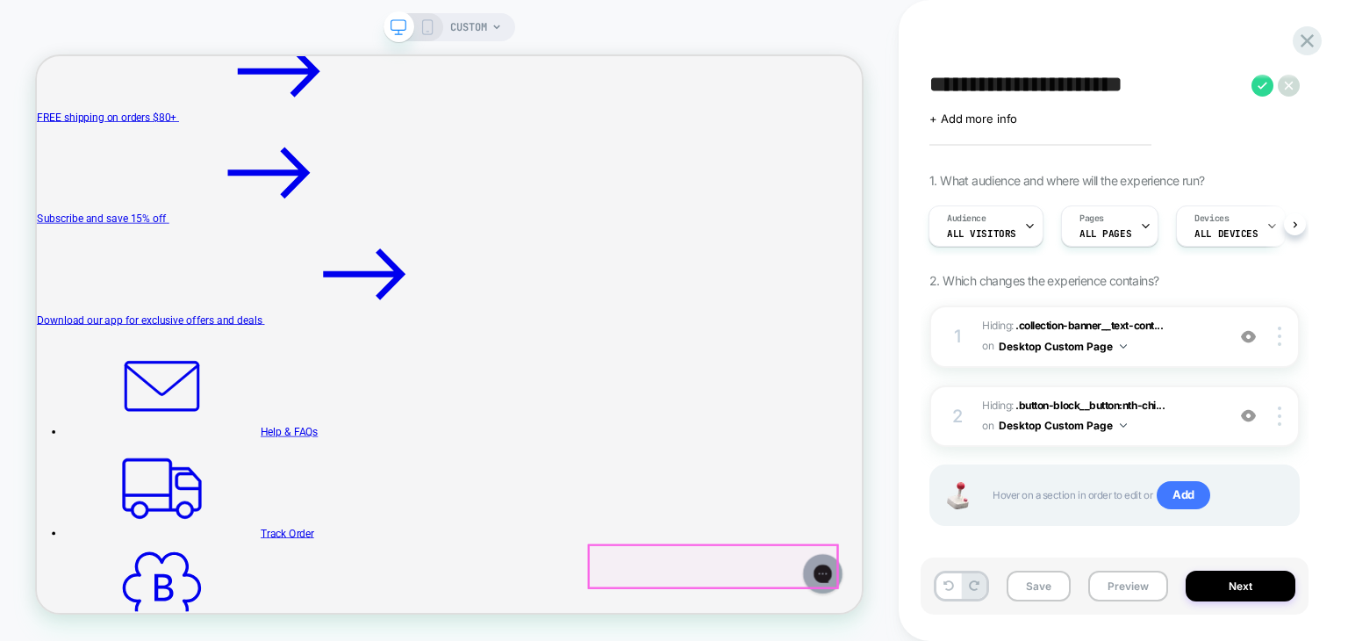
scroll to position [0, 0]
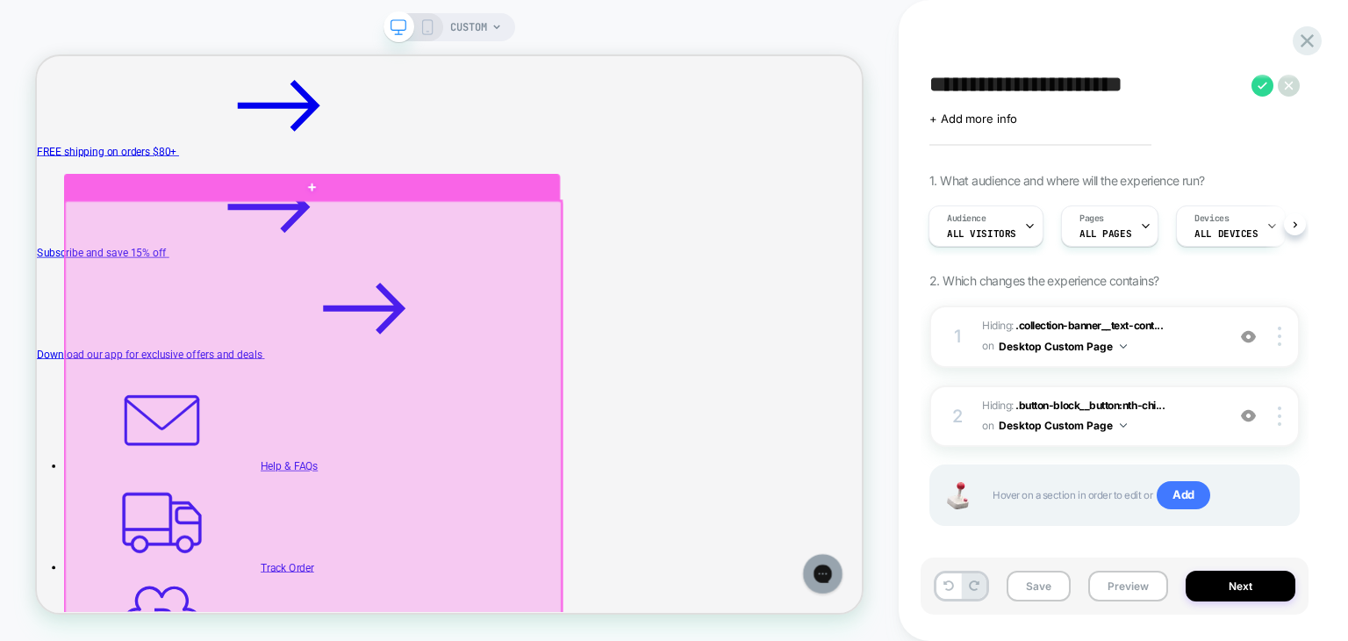
click at [726, 254] on div at bounding box center [406, 532] width 662 height 567
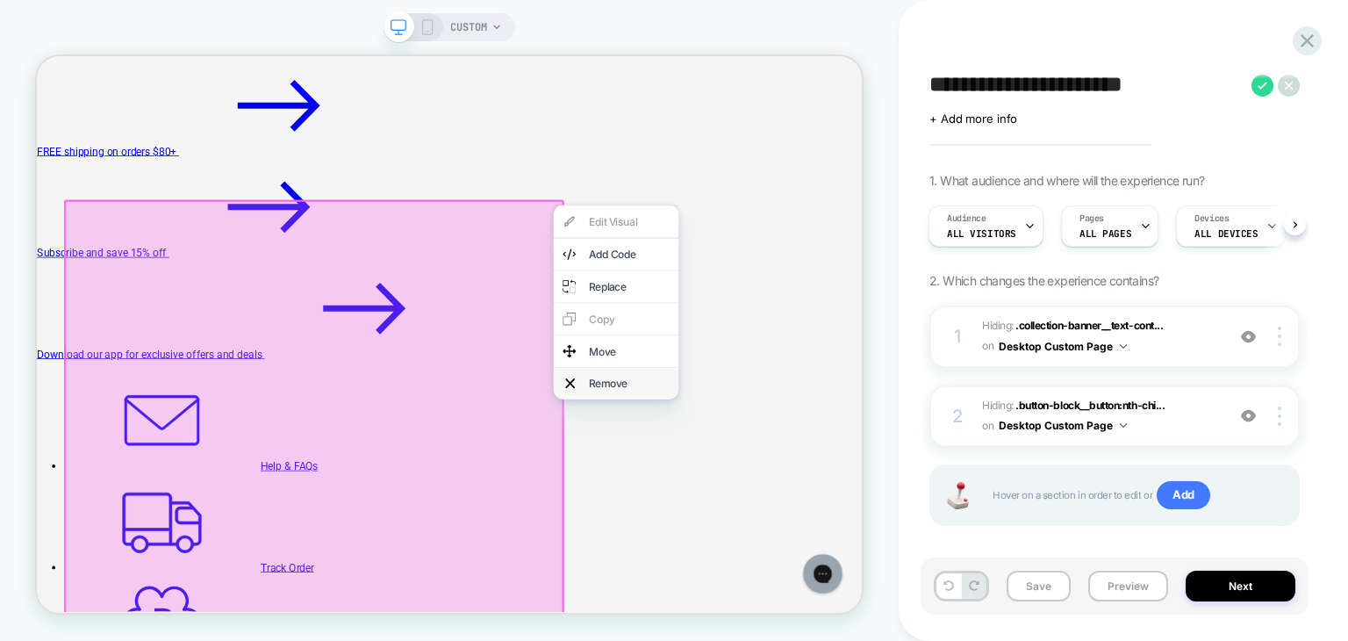
click at [847, 501] on div "Remove" at bounding box center [826, 493] width 107 height 18
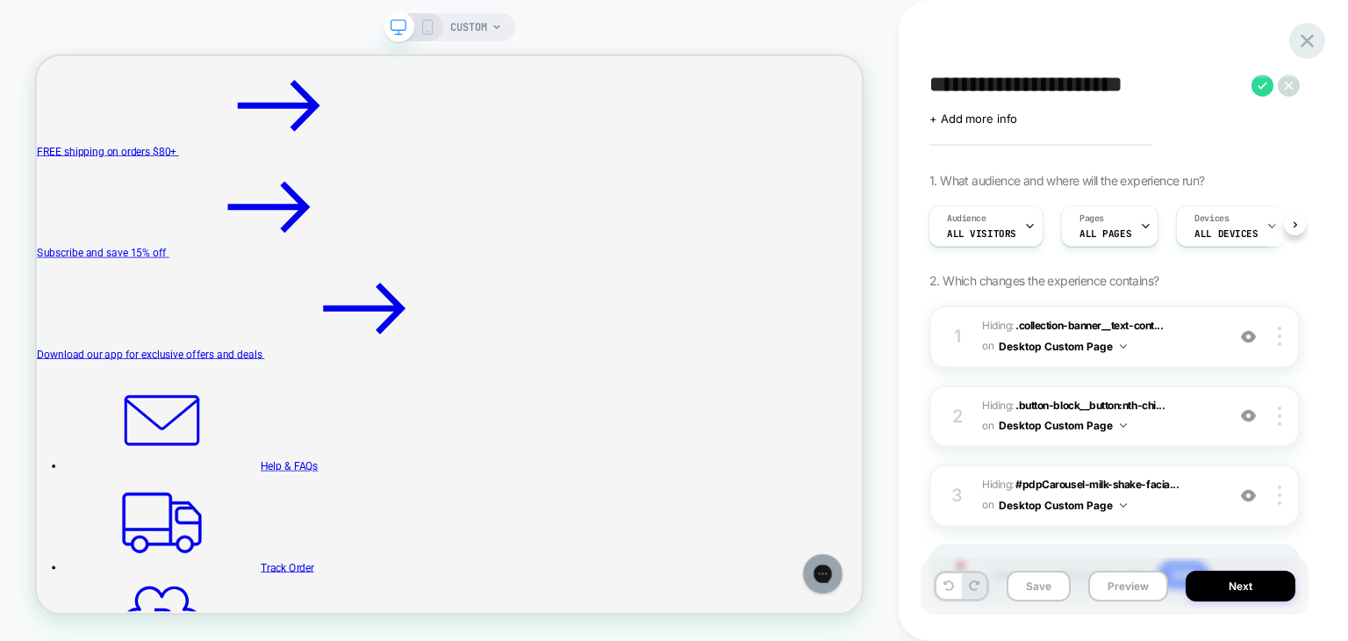
click at [1314, 45] on icon at bounding box center [1307, 41] width 24 height 24
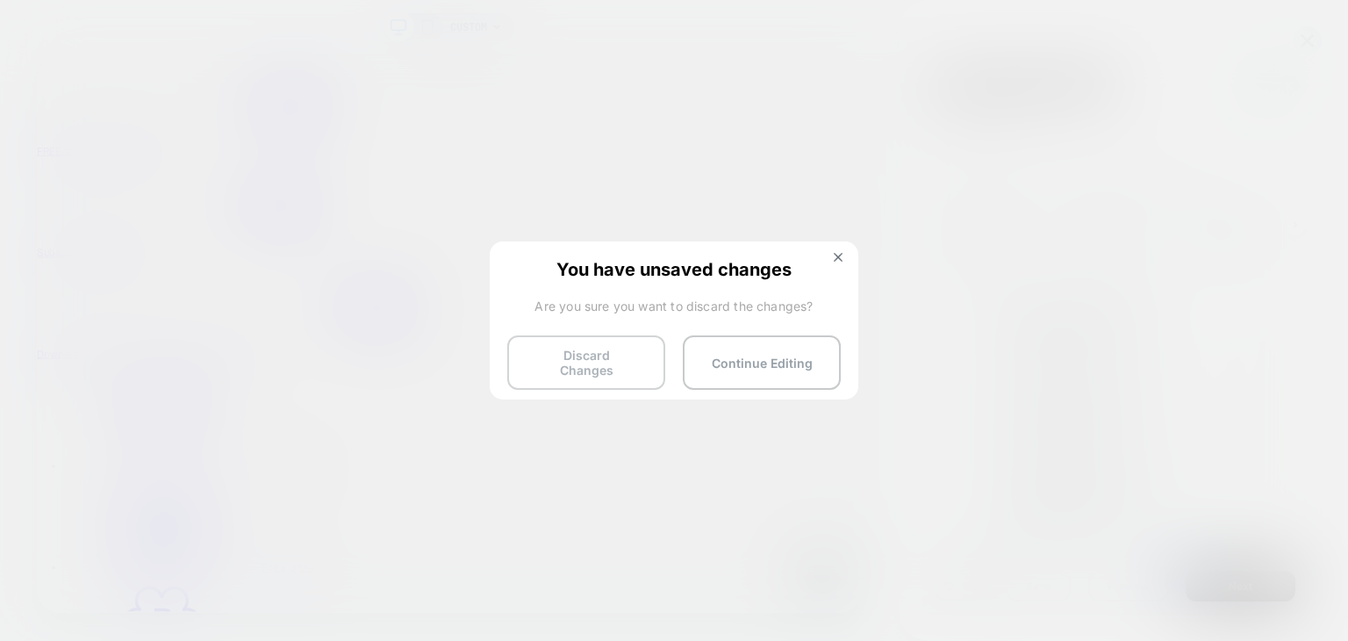
click at [611, 367] on button "Discard Changes" at bounding box center [586, 362] width 158 height 54
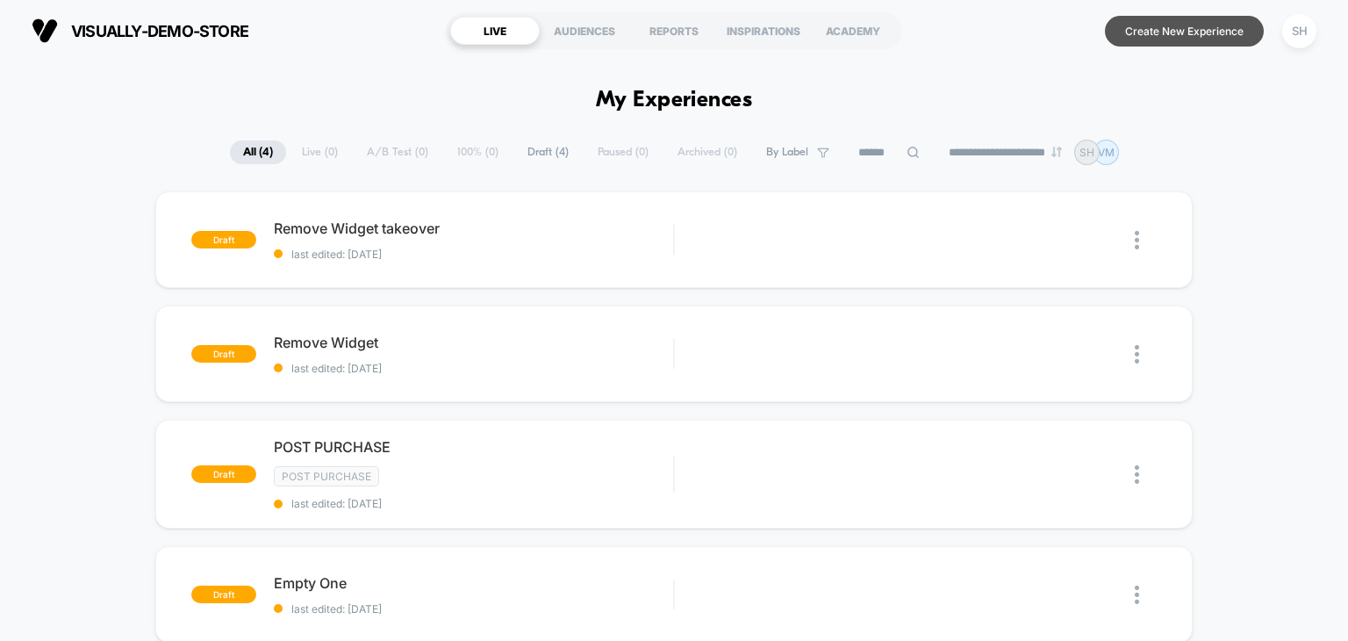
click at [1188, 26] on button "Create New Experience" at bounding box center [1184, 31] width 159 height 31
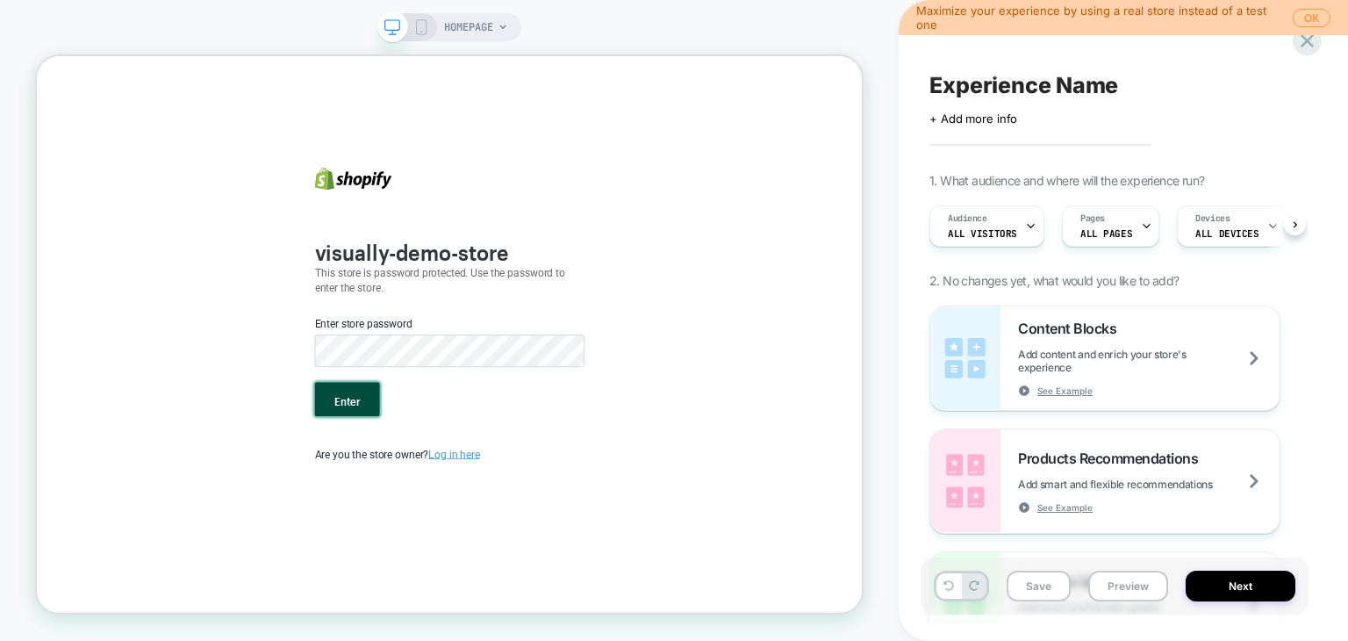
click at [434, 528] on button "Enter" at bounding box center [450, 514] width 87 height 46
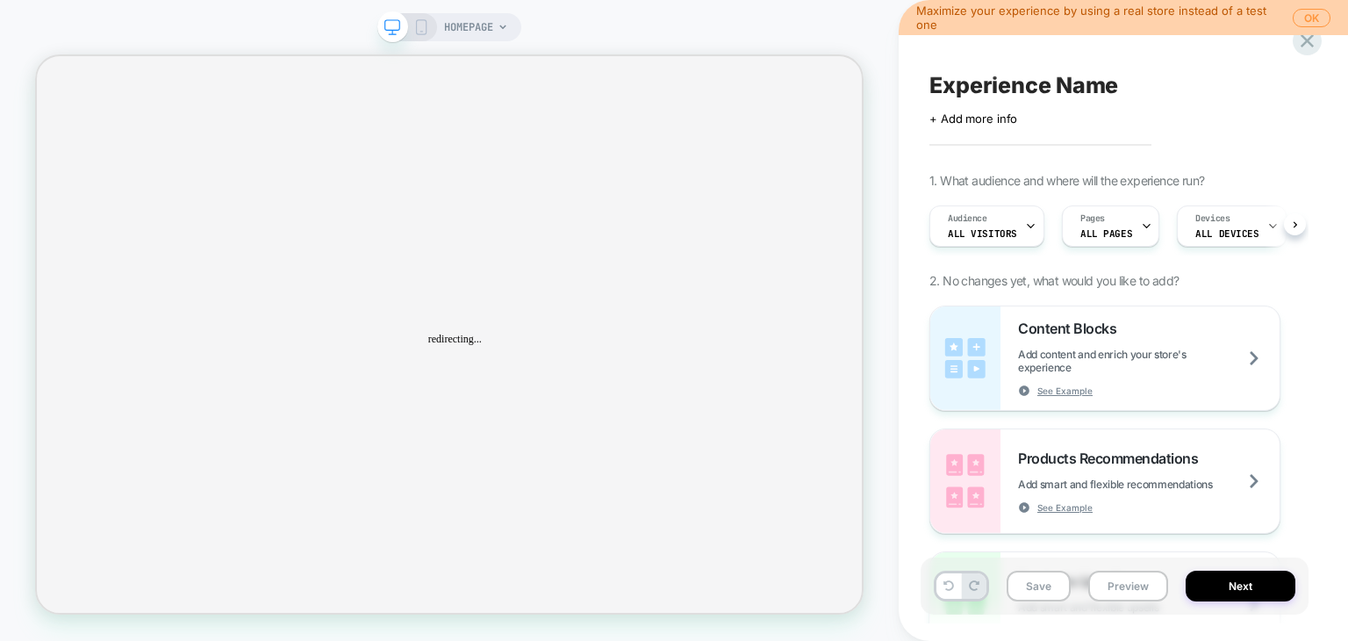
click at [453, 22] on span "HOMEPAGE" at bounding box center [468, 27] width 49 height 28
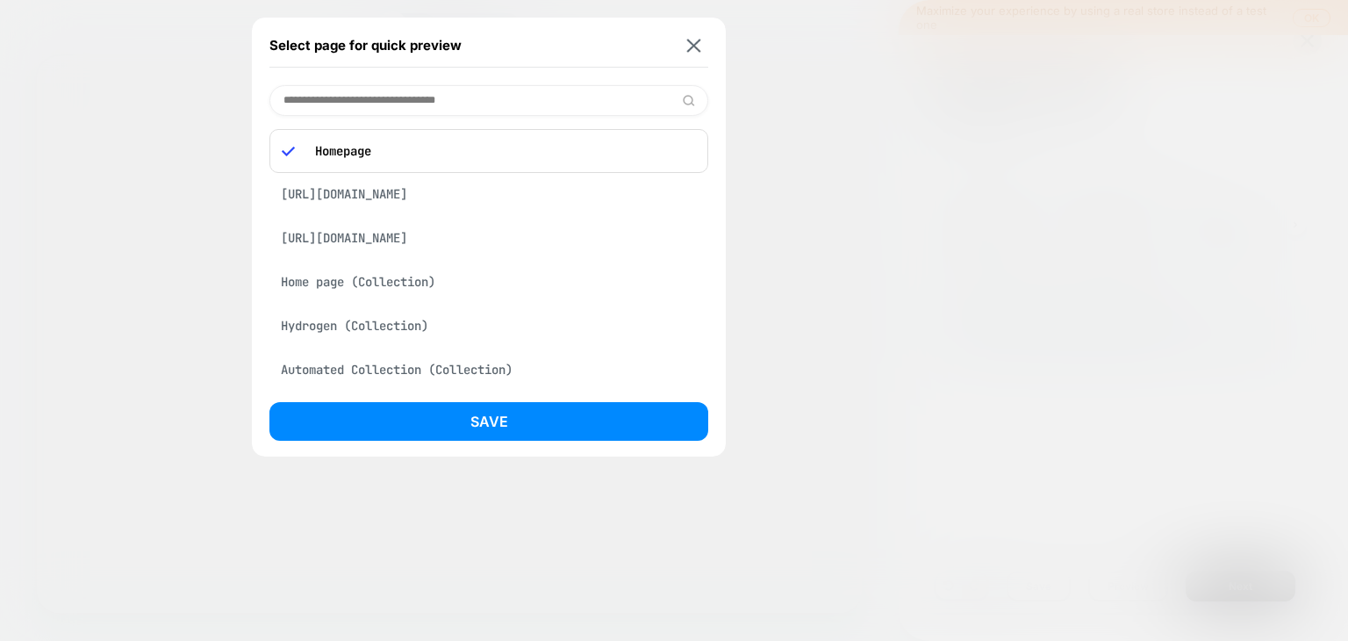
click at [445, 109] on div "Select page for quick preview Homepage [URL][DOMAIN_NAME] [URL][DOMAIN_NAME] Ho…" at bounding box center [674, 320] width 1348 height 641
click at [443, 100] on div "Select page for quick preview Homepage [URL][DOMAIN_NAME] [URL][DOMAIN_NAME] Ho…" at bounding box center [674, 320] width 1348 height 641
click at [370, 103] on input at bounding box center [488, 100] width 439 height 31
paste input "**********"
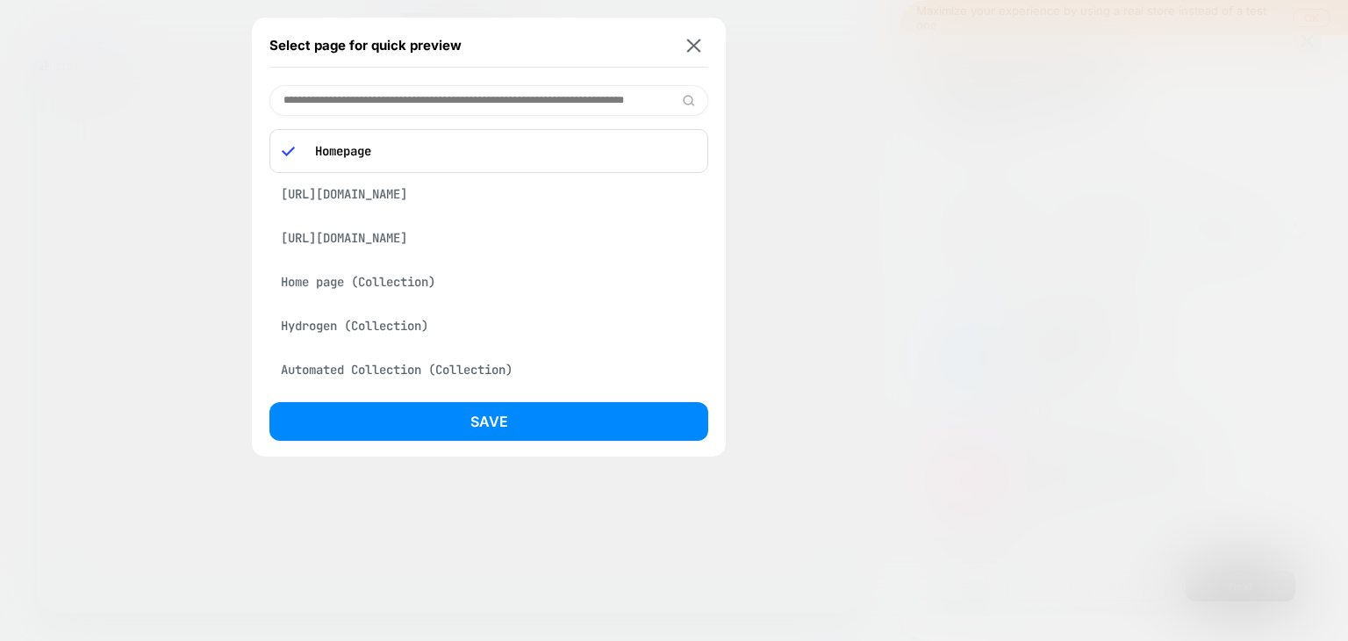
scroll to position [0, 96]
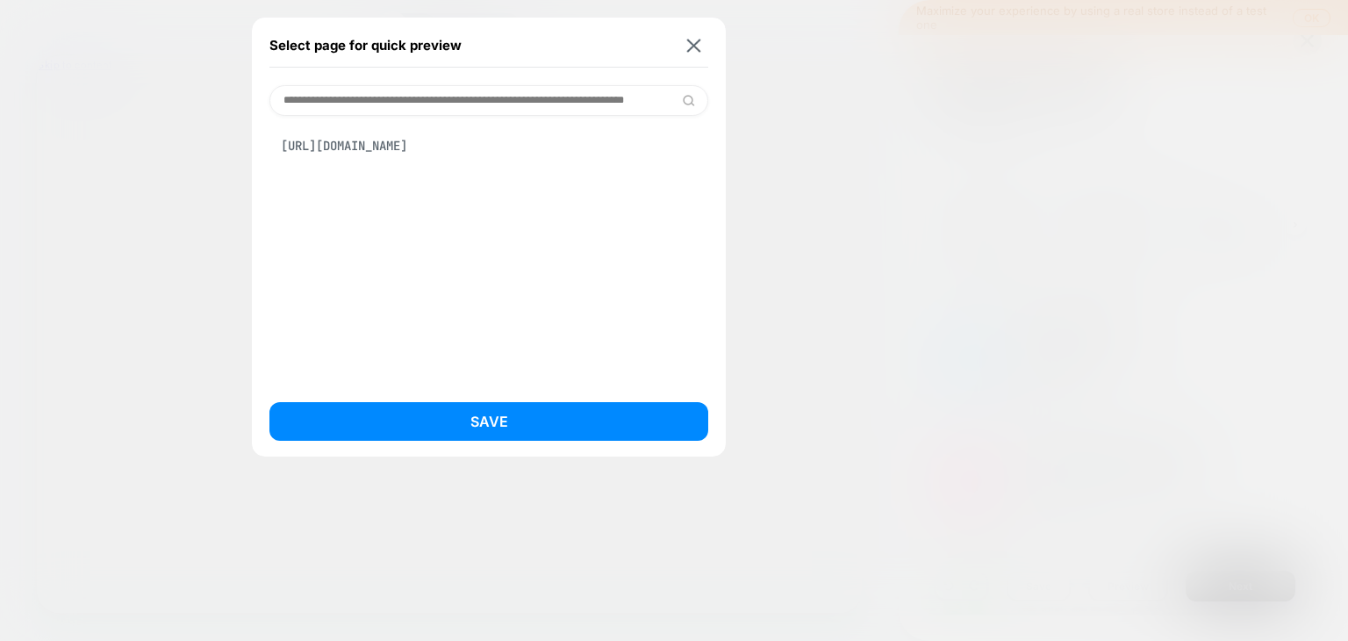
type input "**********"
click at [348, 159] on div "[URL][DOMAIN_NAME]" at bounding box center [488, 145] width 439 height 33
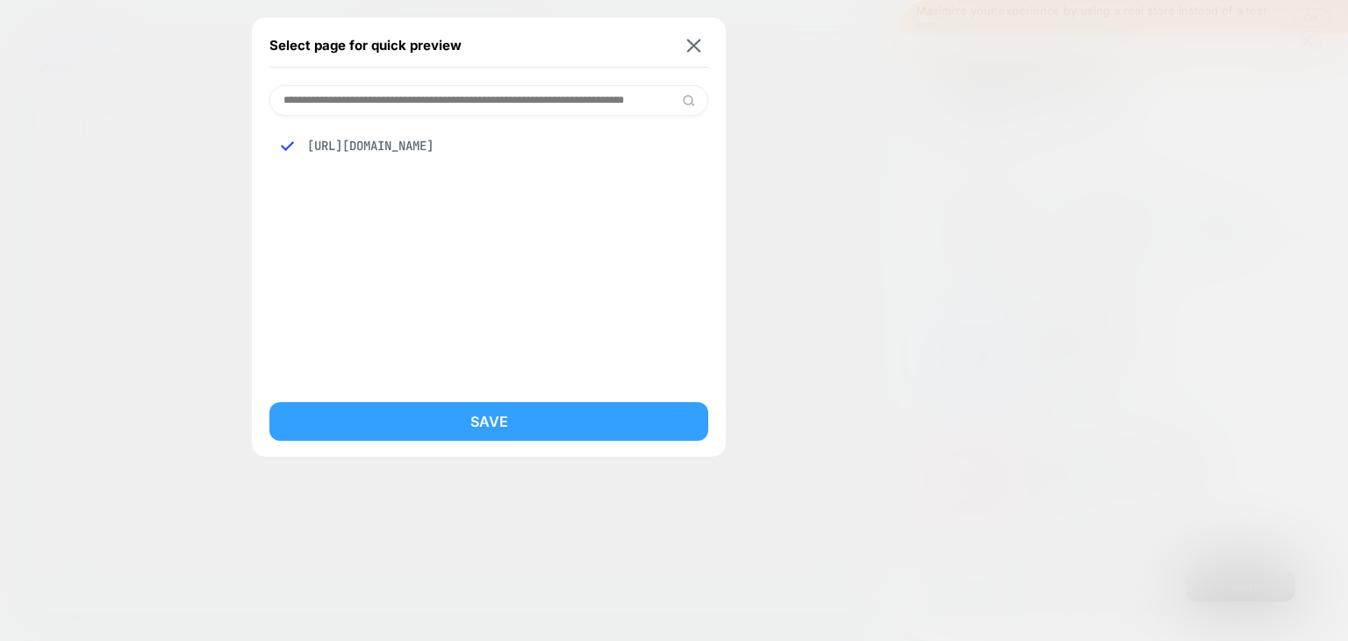
click at [512, 426] on button "Save" at bounding box center [488, 421] width 439 height 39
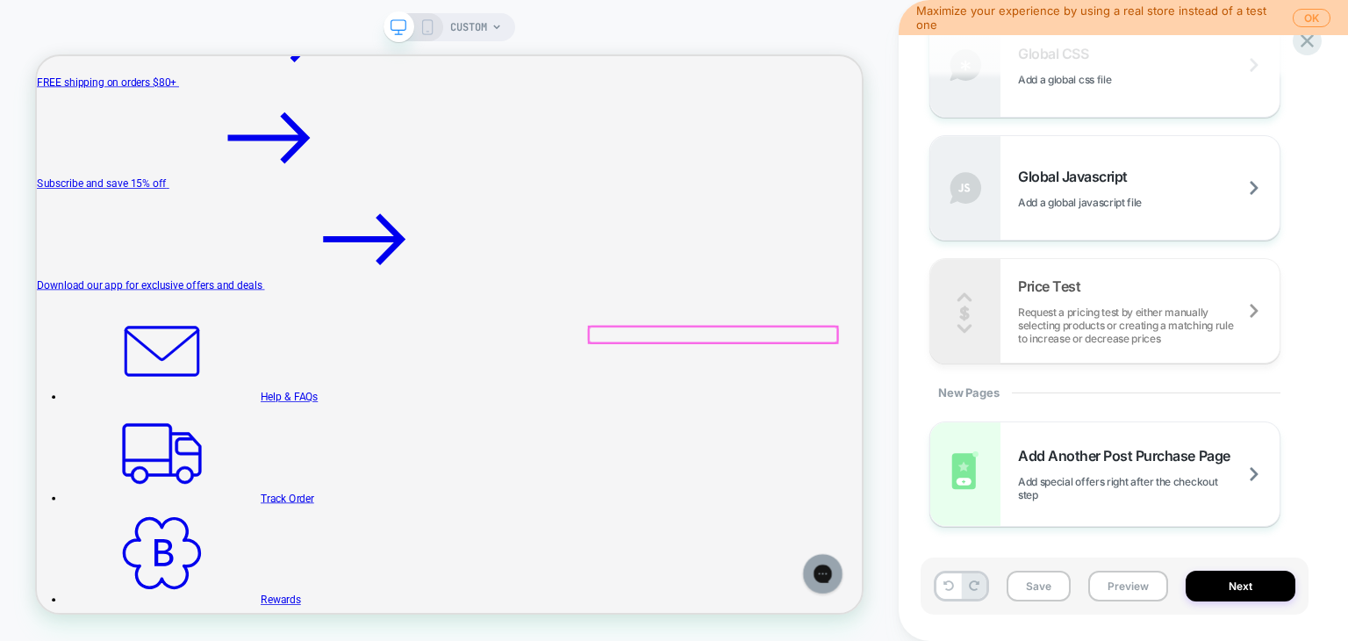
scroll to position [88, 0]
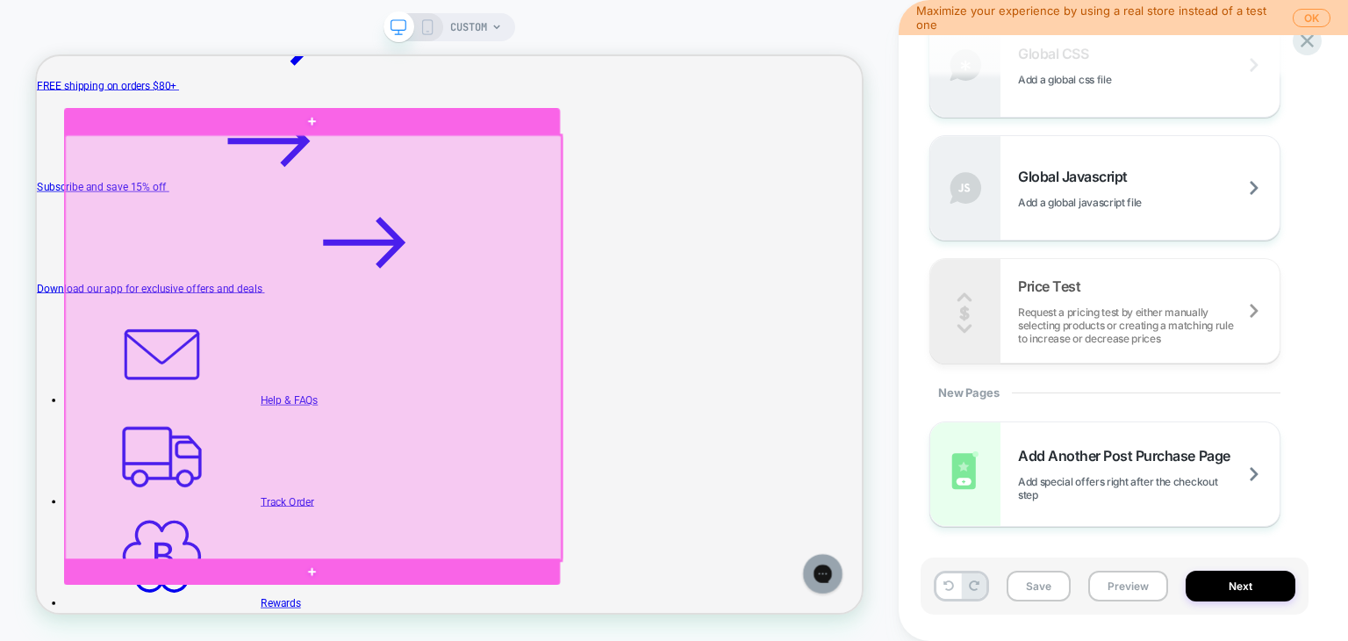
click at [567, 271] on div at bounding box center [406, 444] width 662 height 567
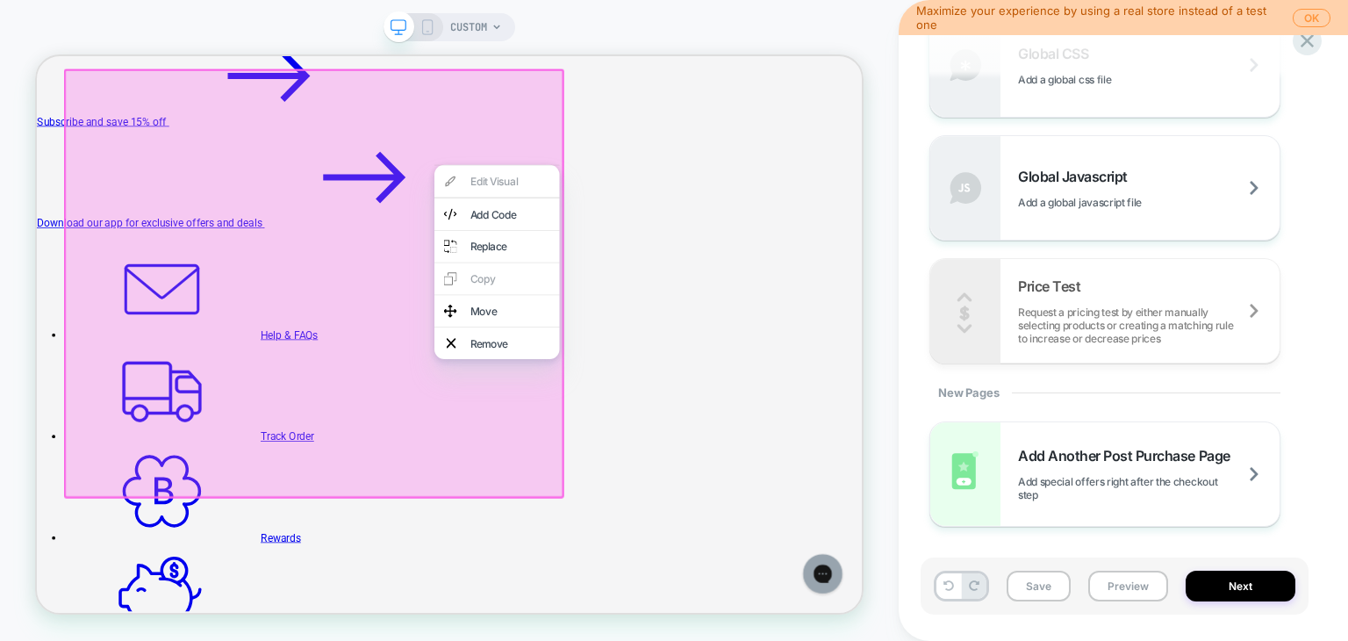
scroll to position [176, 0]
